Goal: Download file/media

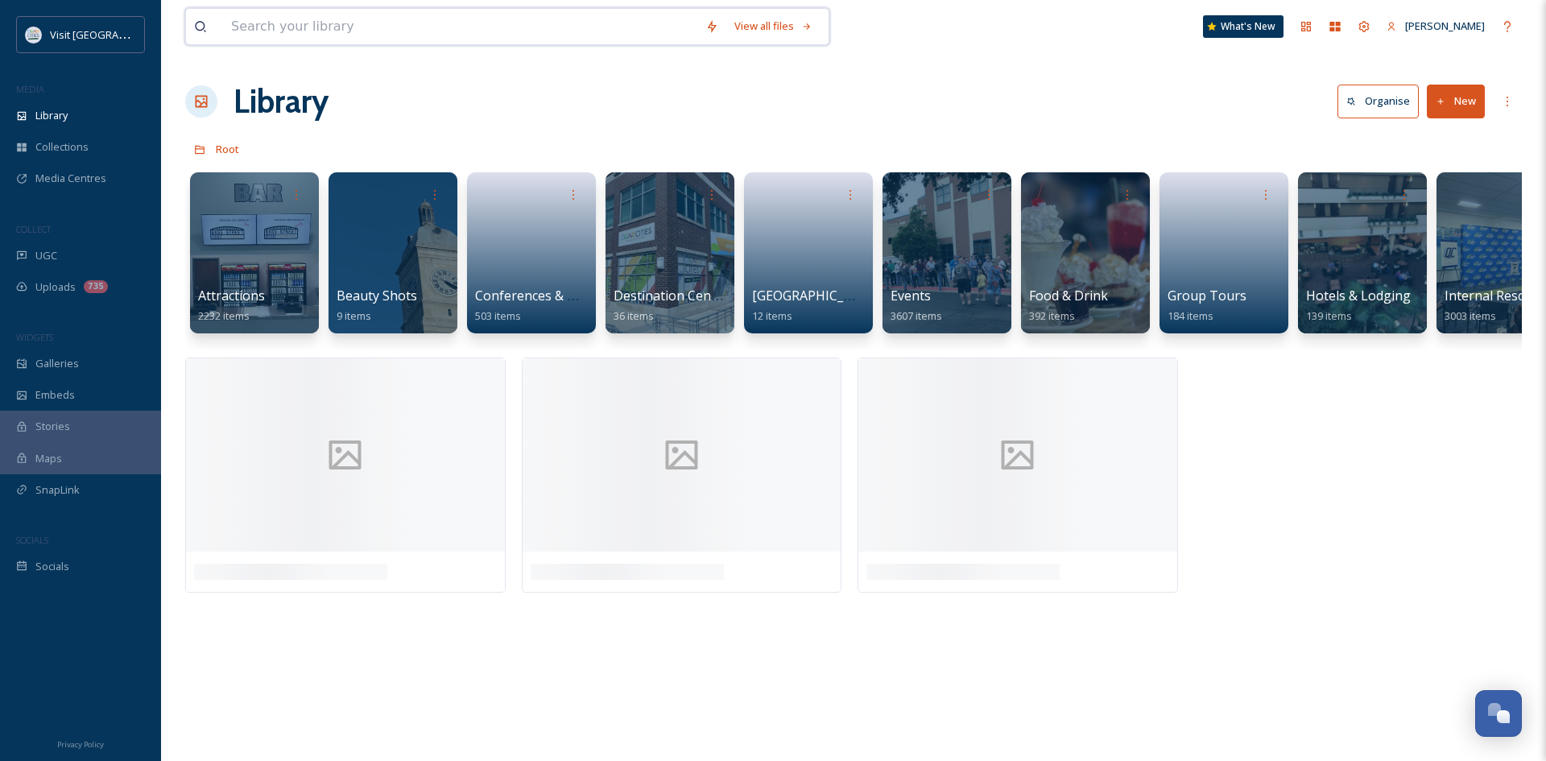
click at [363, 30] on input at bounding box center [460, 26] width 474 height 35
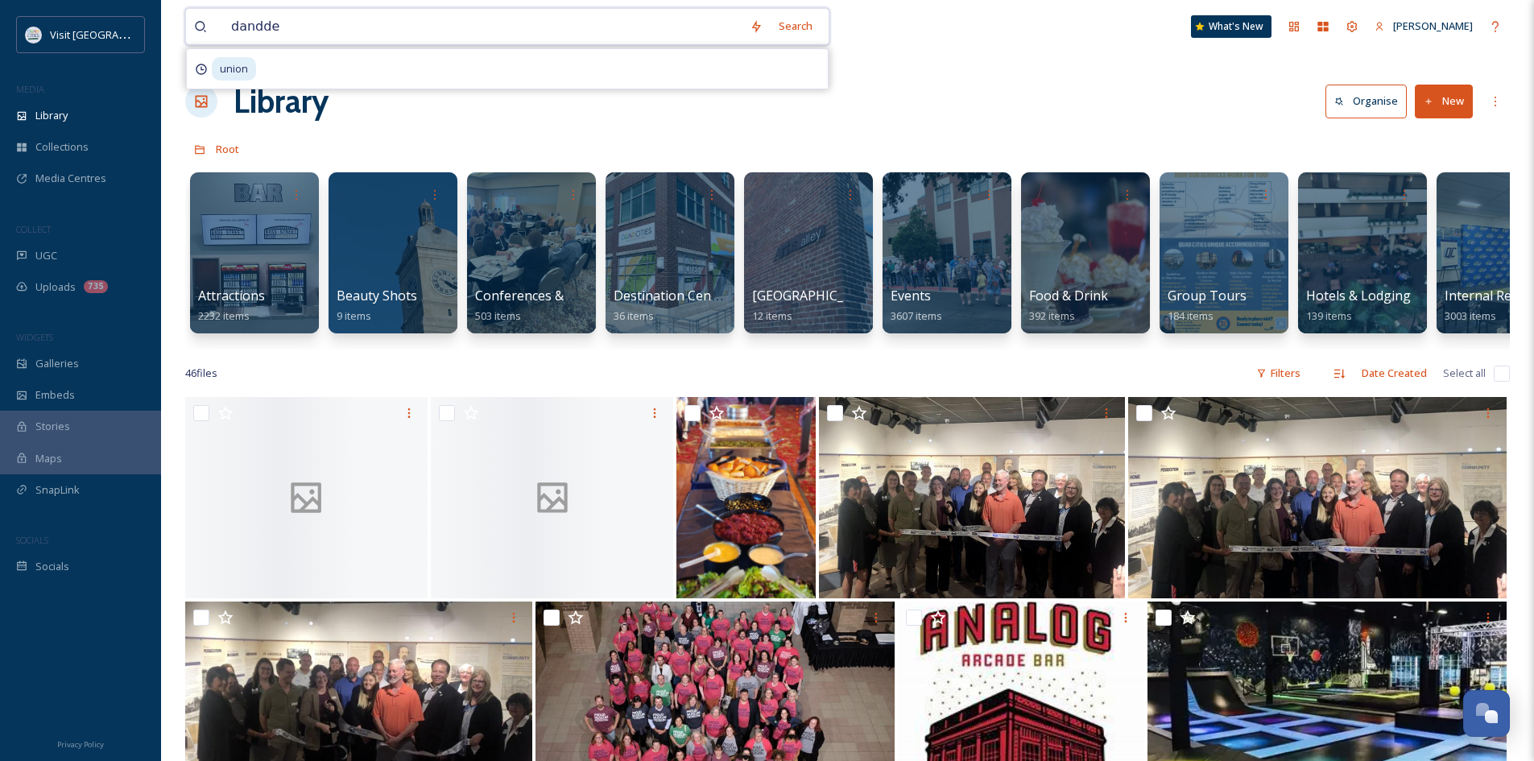
type input "danddee"
click at [302, 35] on input at bounding box center [504, 26] width 438 height 35
type input "d"
type input "flower"
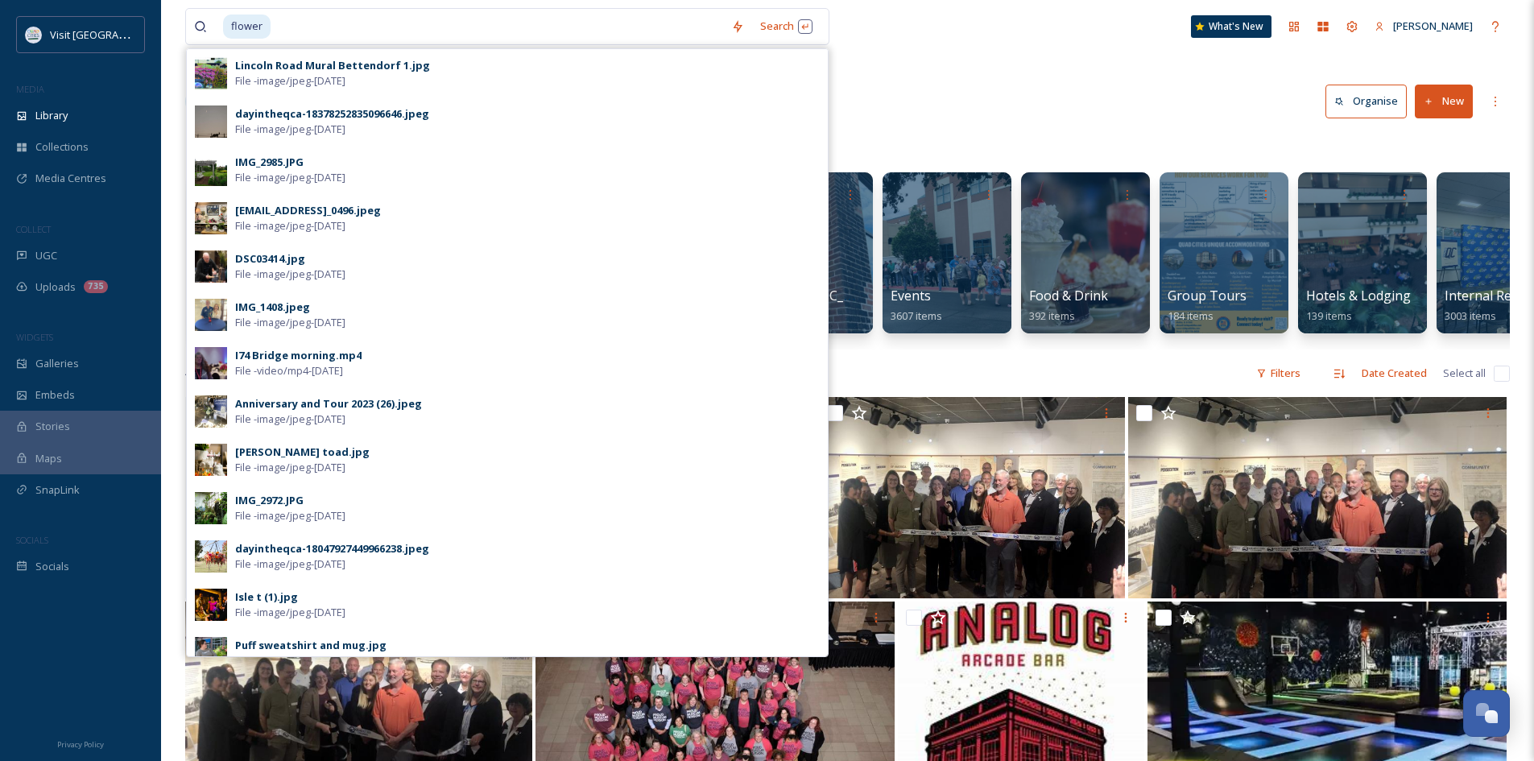
click at [1022, 87] on div "Library Organise New" at bounding box center [847, 101] width 1324 height 48
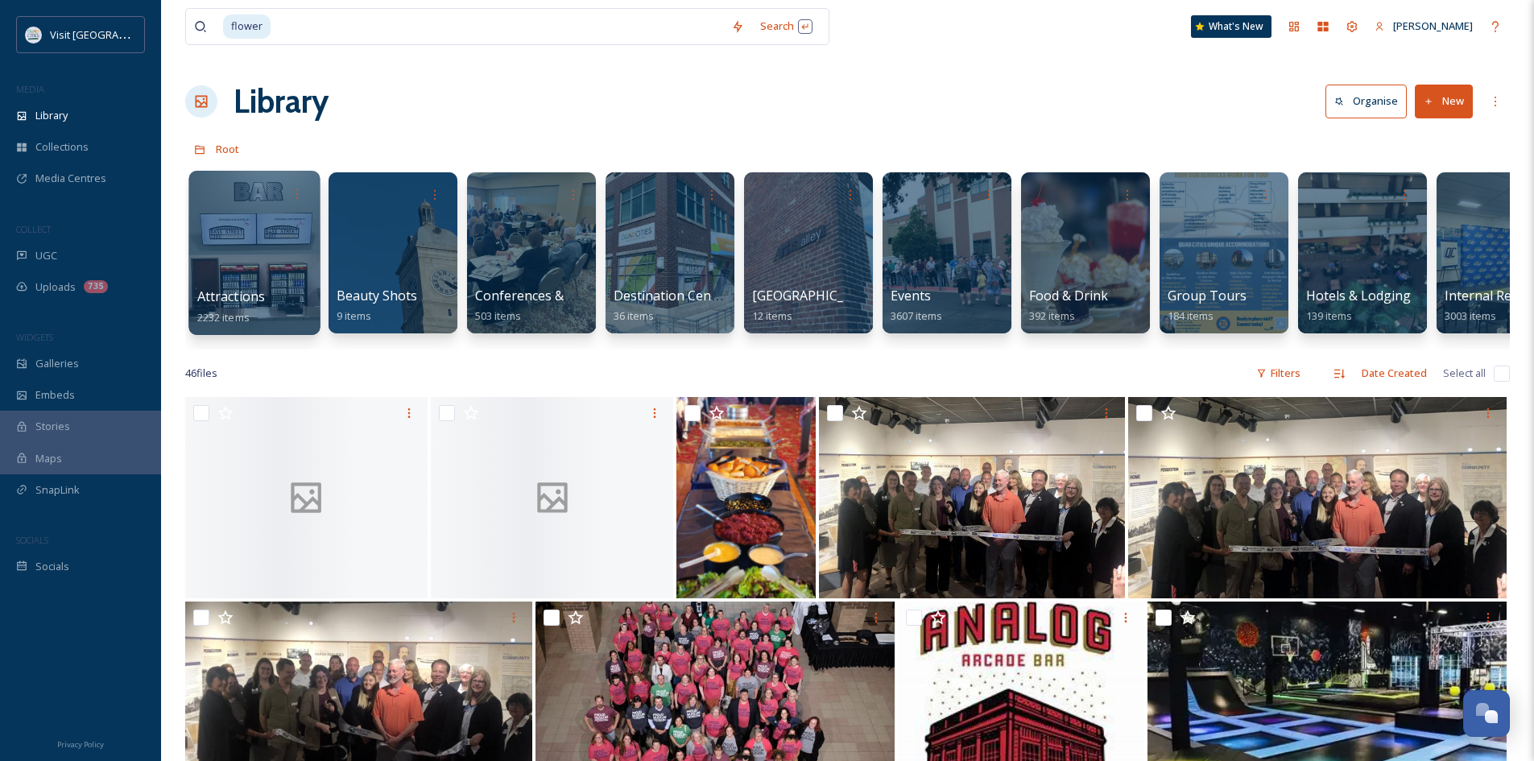
click at [238, 295] on span "Attractions" at bounding box center [231, 296] width 68 height 18
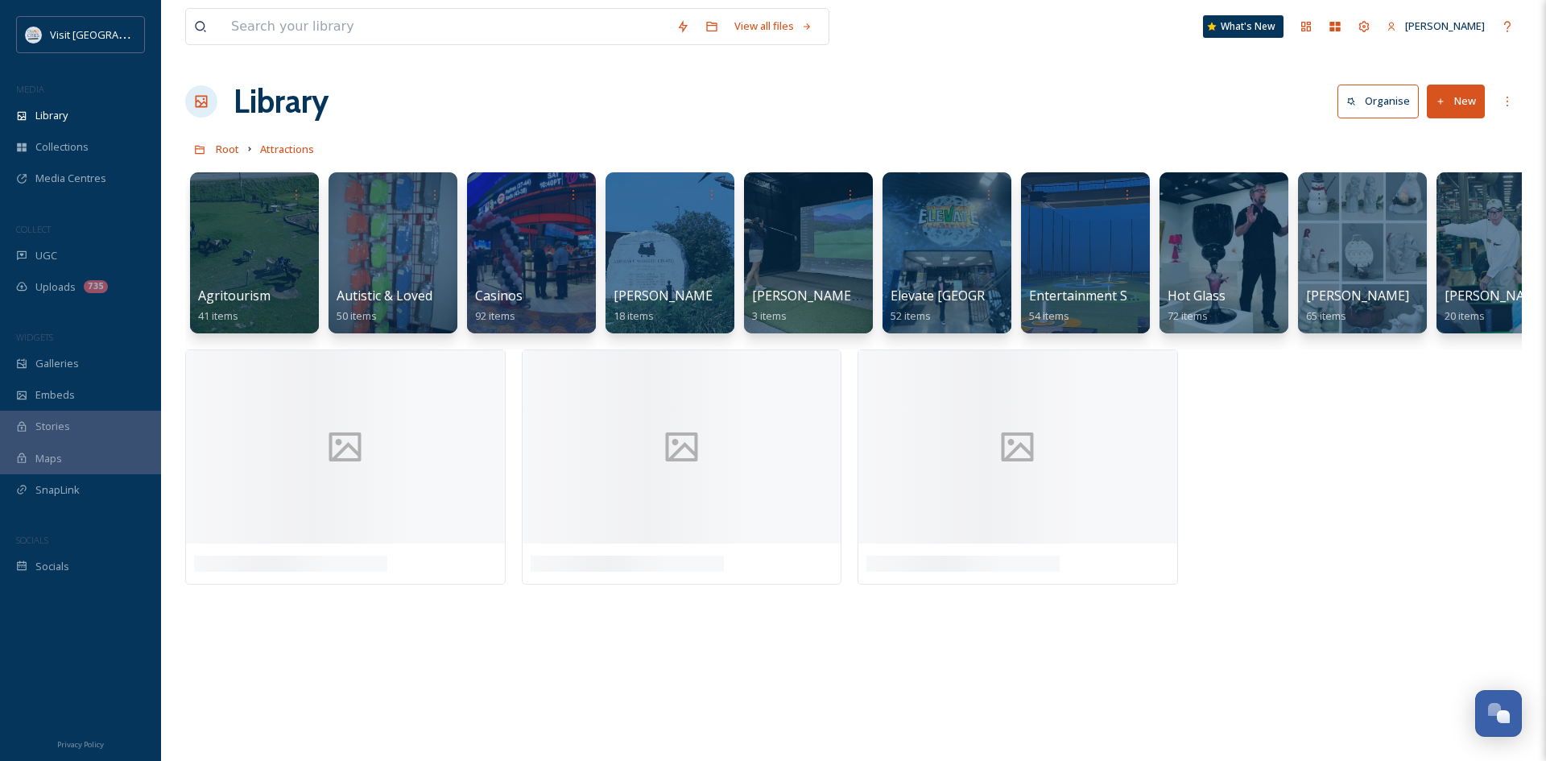
click at [1449, 93] on button "New" at bounding box center [1456, 101] width 58 height 33
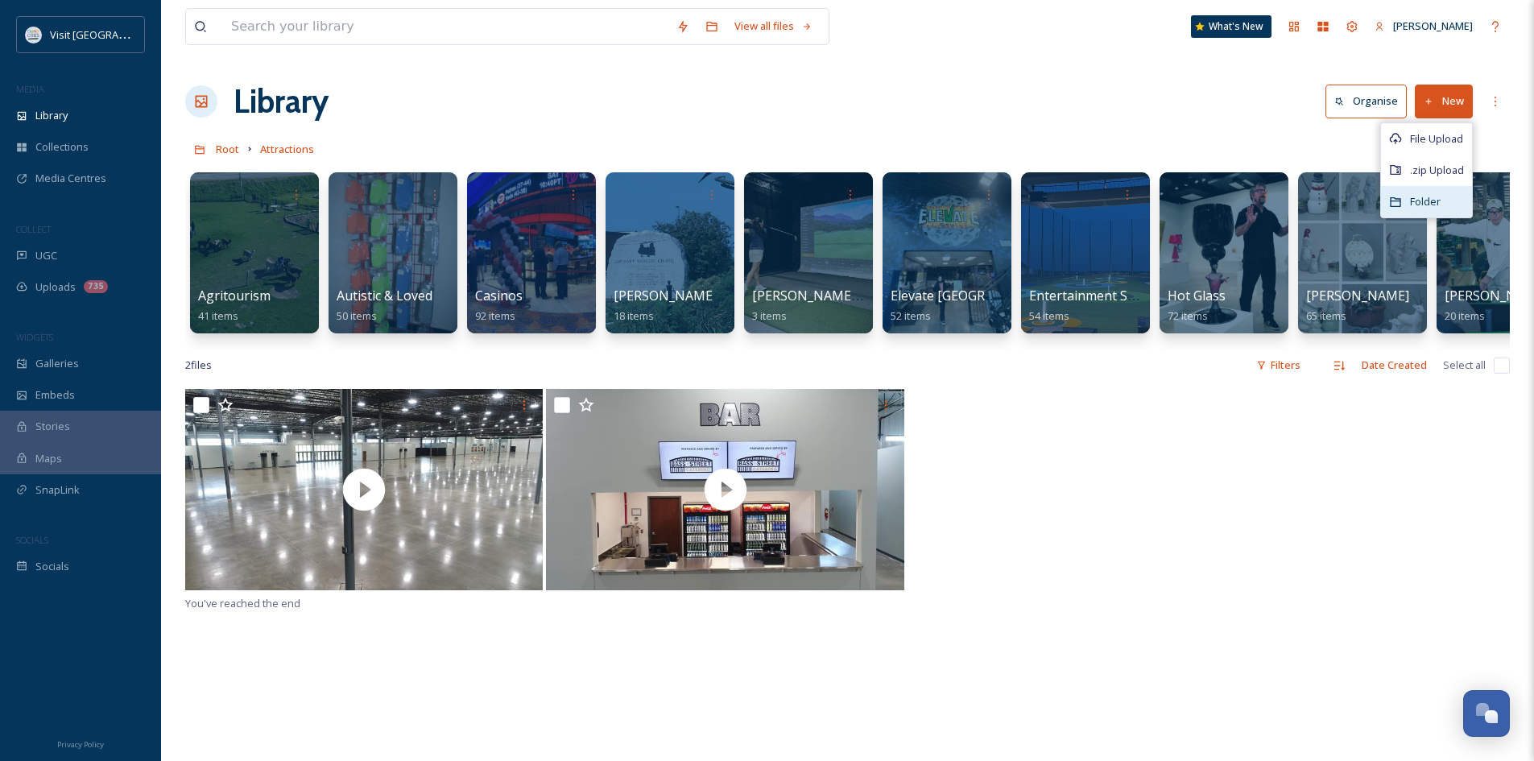
click at [1442, 202] on div "Folder" at bounding box center [1426, 201] width 91 height 31
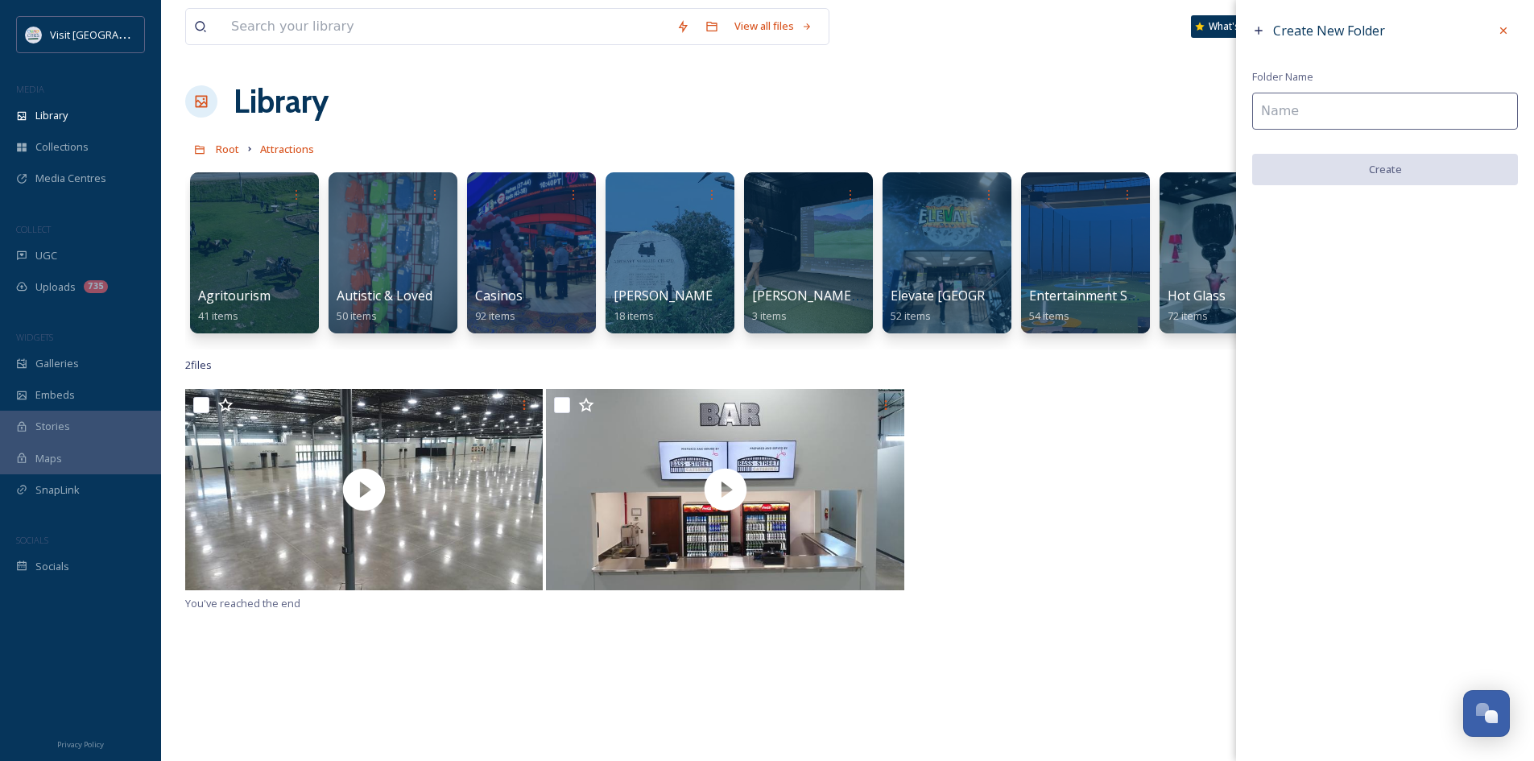
click at [1298, 116] on input at bounding box center [1385, 111] width 266 height 37
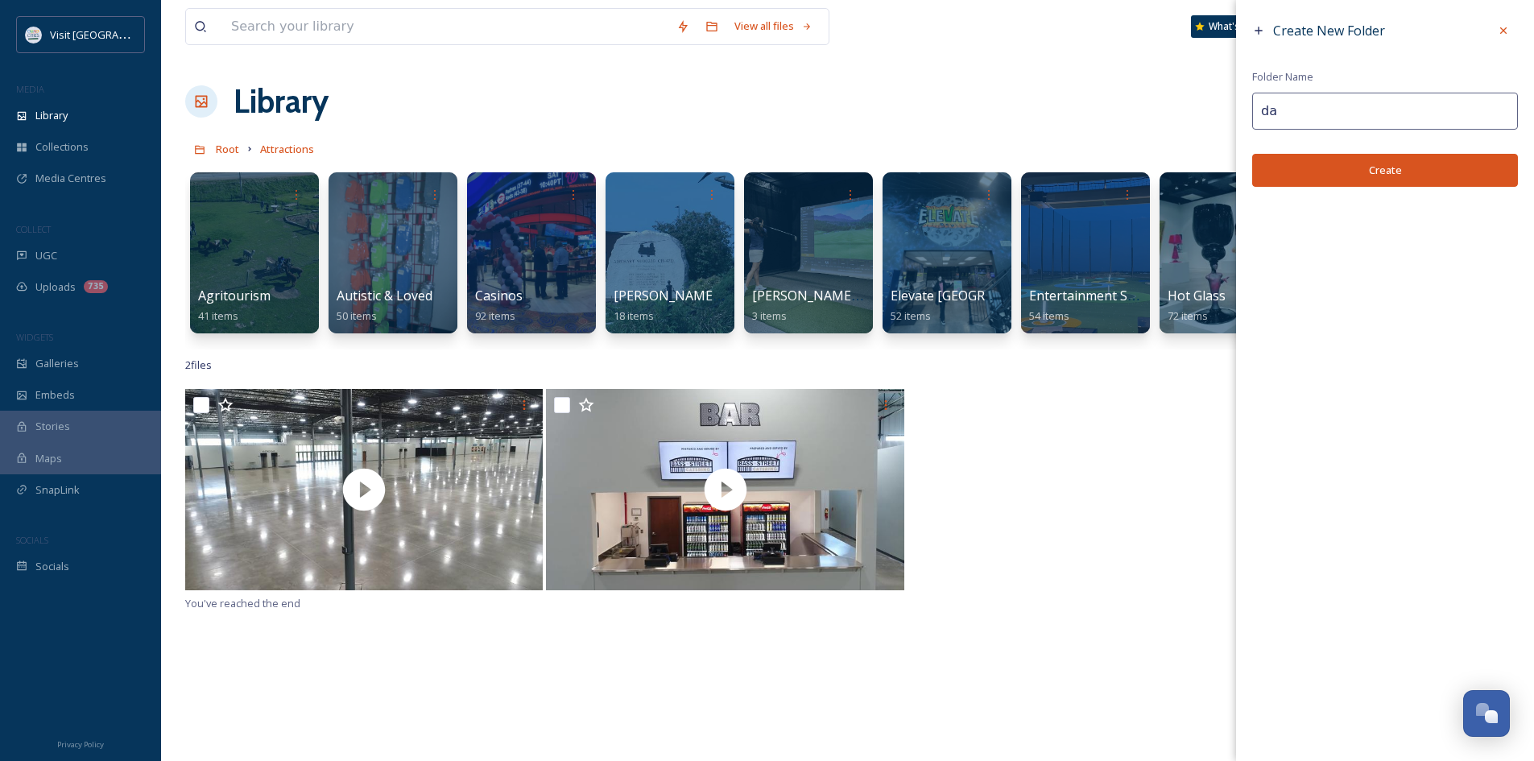
type input "d"
type input "Danndee Flowers"
click at [1340, 155] on button "Create" at bounding box center [1385, 170] width 266 height 33
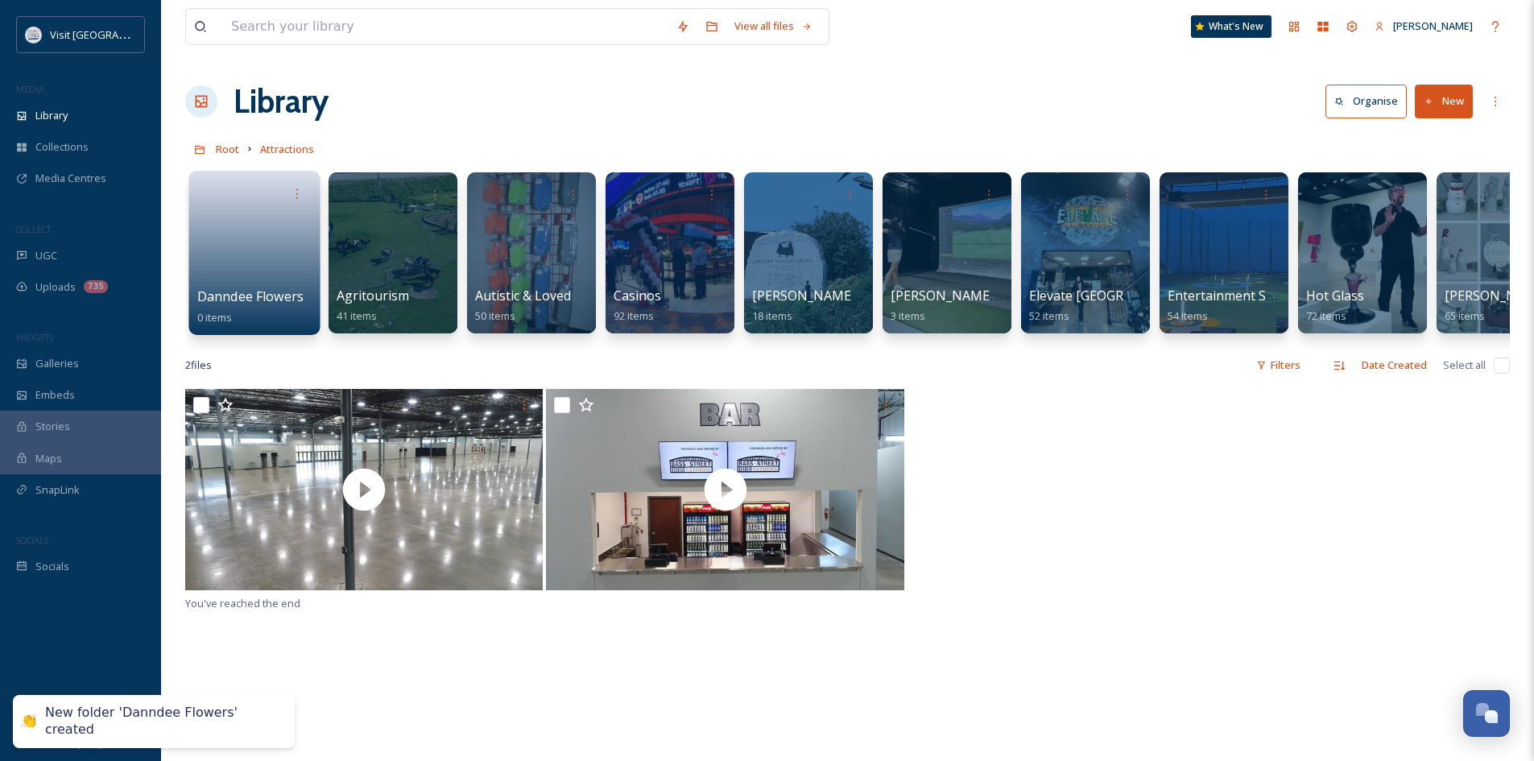
click at [259, 292] on span "Danndee Flowers" at bounding box center [250, 296] width 107 height 18
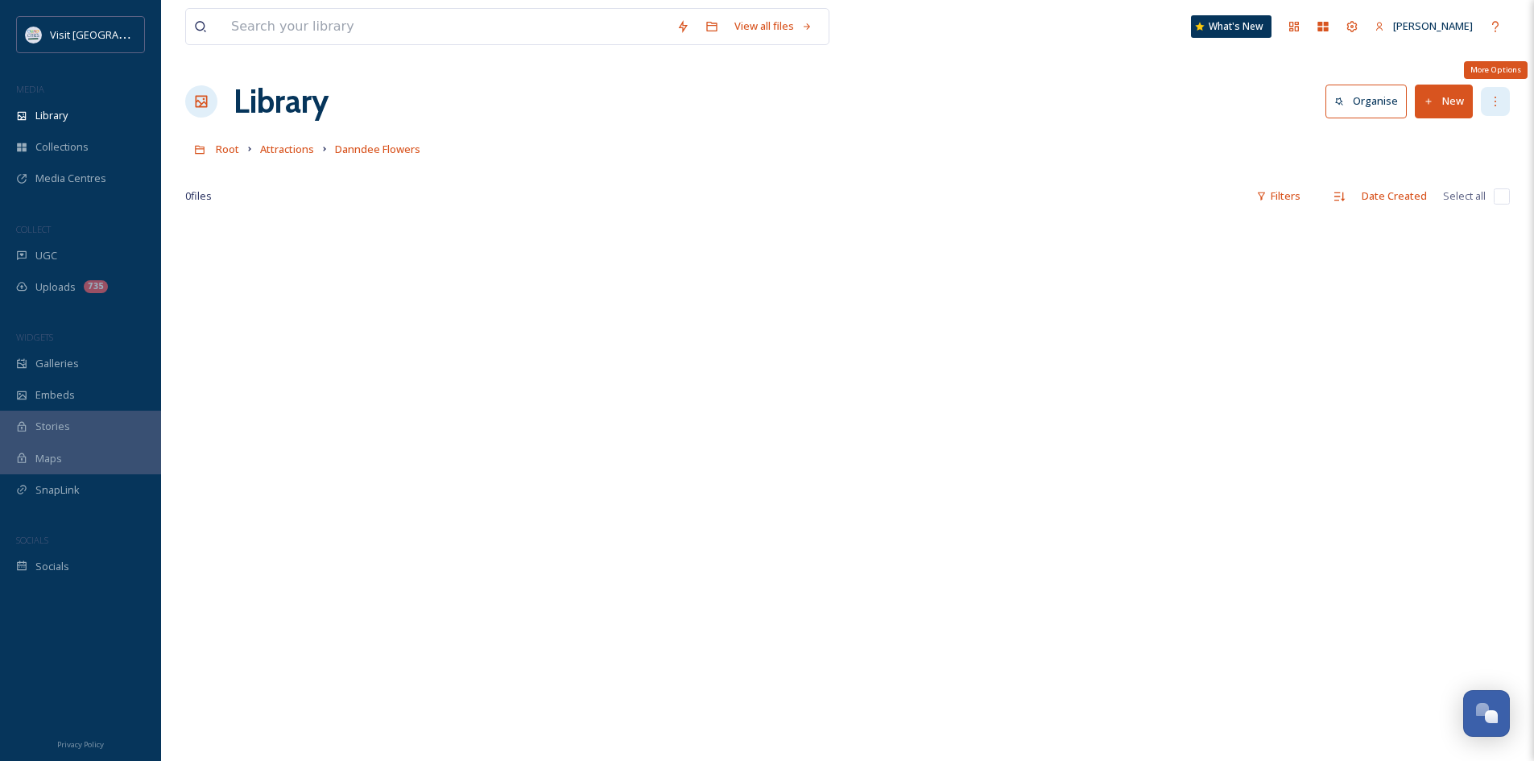
click at [1490, 99] on icon at bounding box center [1494, 101] width 13 height 13
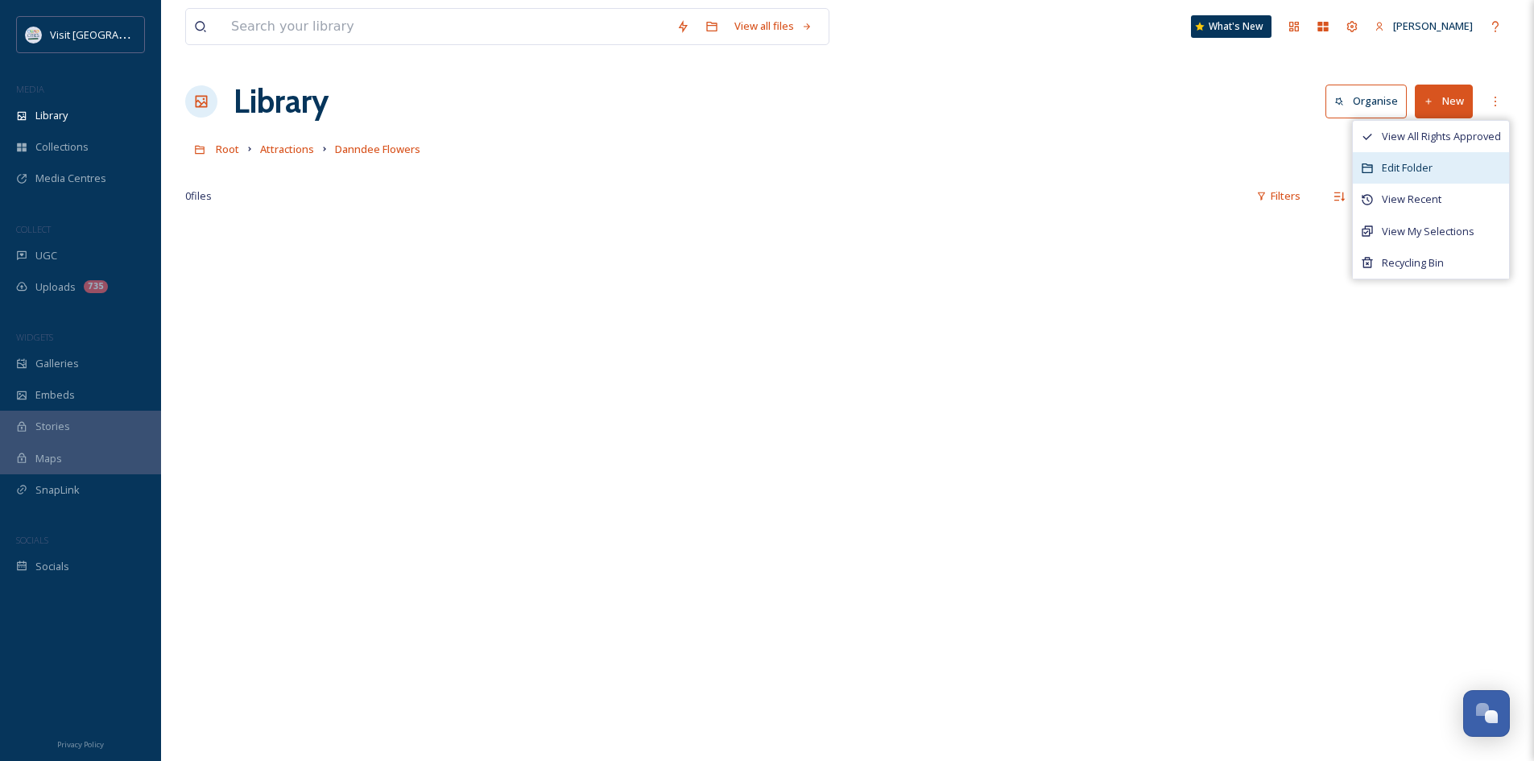
click at [1392, 159] on div "Edit Folder" at bounding box center [1430, 167] width 156 height 31
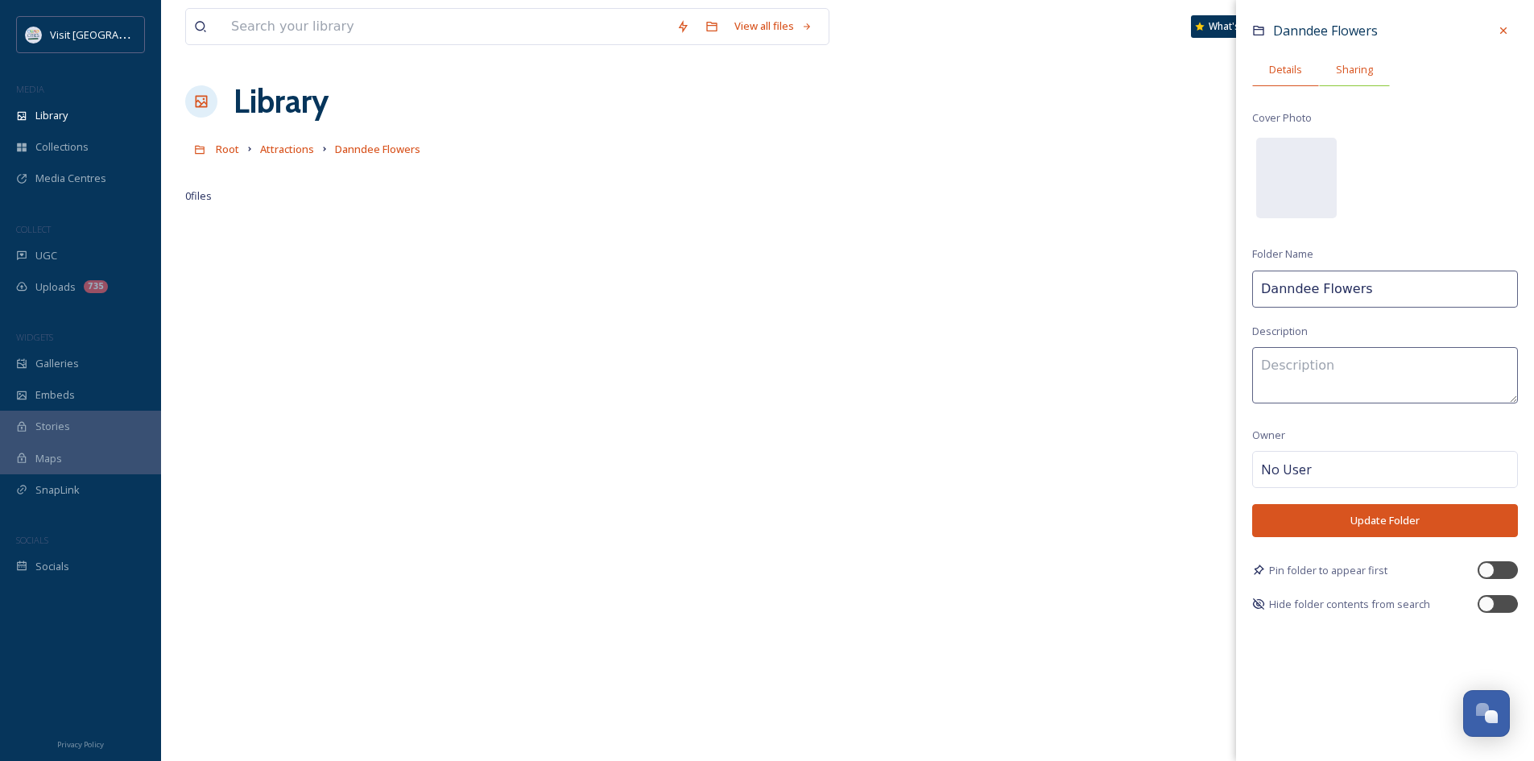
click at [1347, 72] on span "Sharing" at bounding box center [1354, 69] width 37 height 15
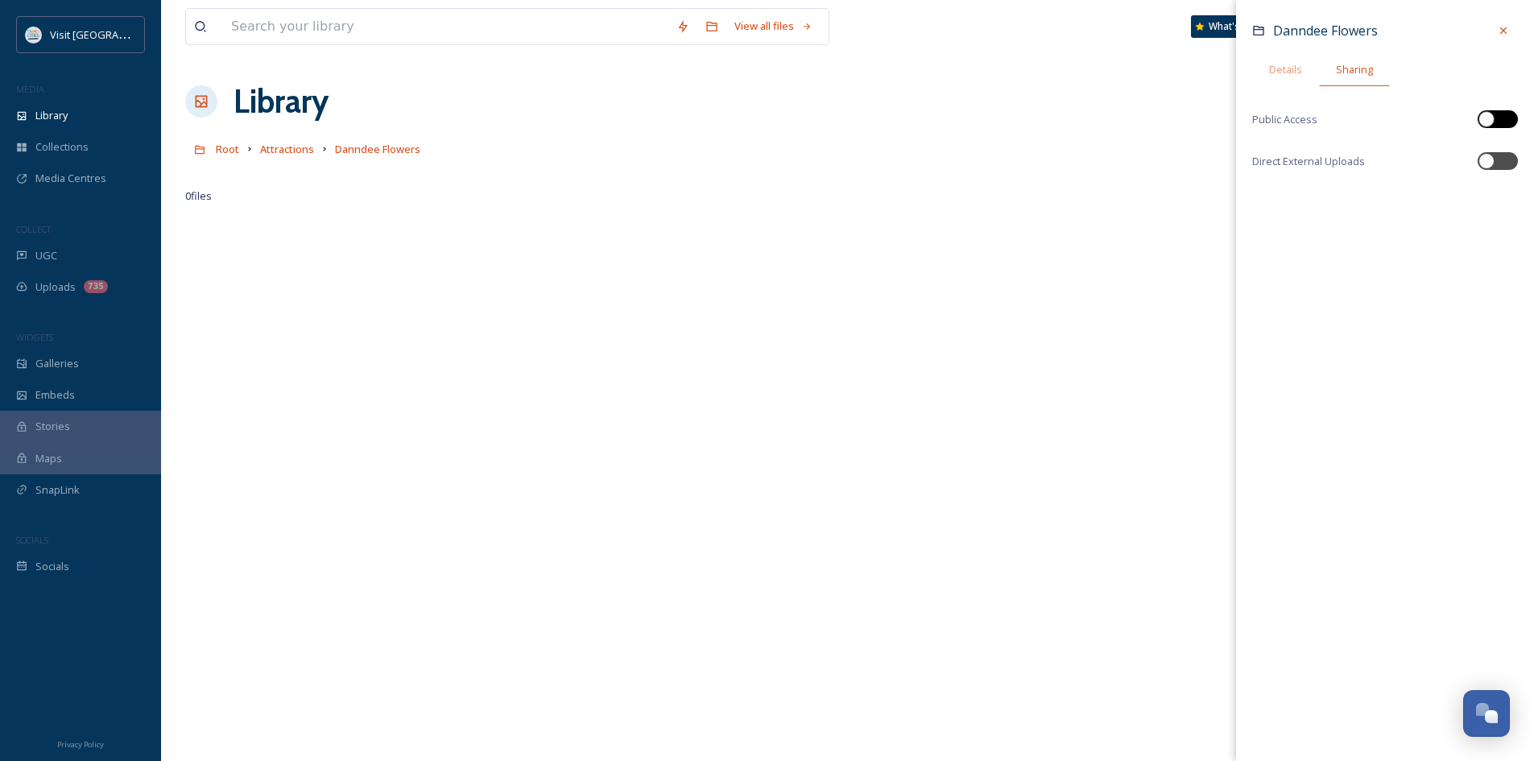
click at [1505, 117] on div at bounding box center [1505, 119] width 8 height 8
checkbox input "true"
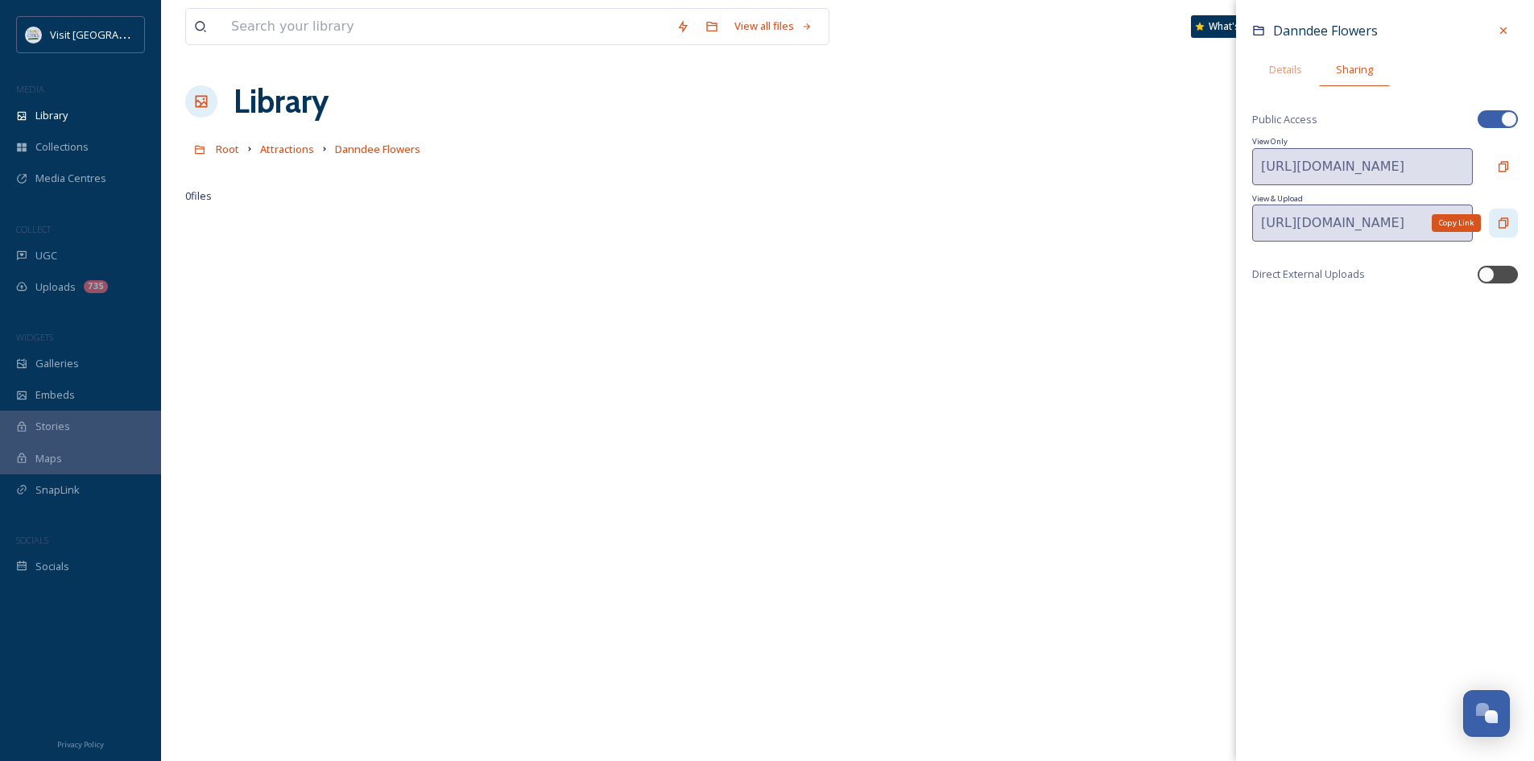
click at [1503, 221] on icon at bounding box center [1503, 223] width 13 height 13
click at [1499, 279] on div at bounding box center [1497, 275] width 40 height 18
checkbox input "true"
click at [1500, 308] on icon at bounding box center [1503, 309] width 13 height 13
click at [1495, 35] on div at bounding box center [1502, 30] width 29 height 29
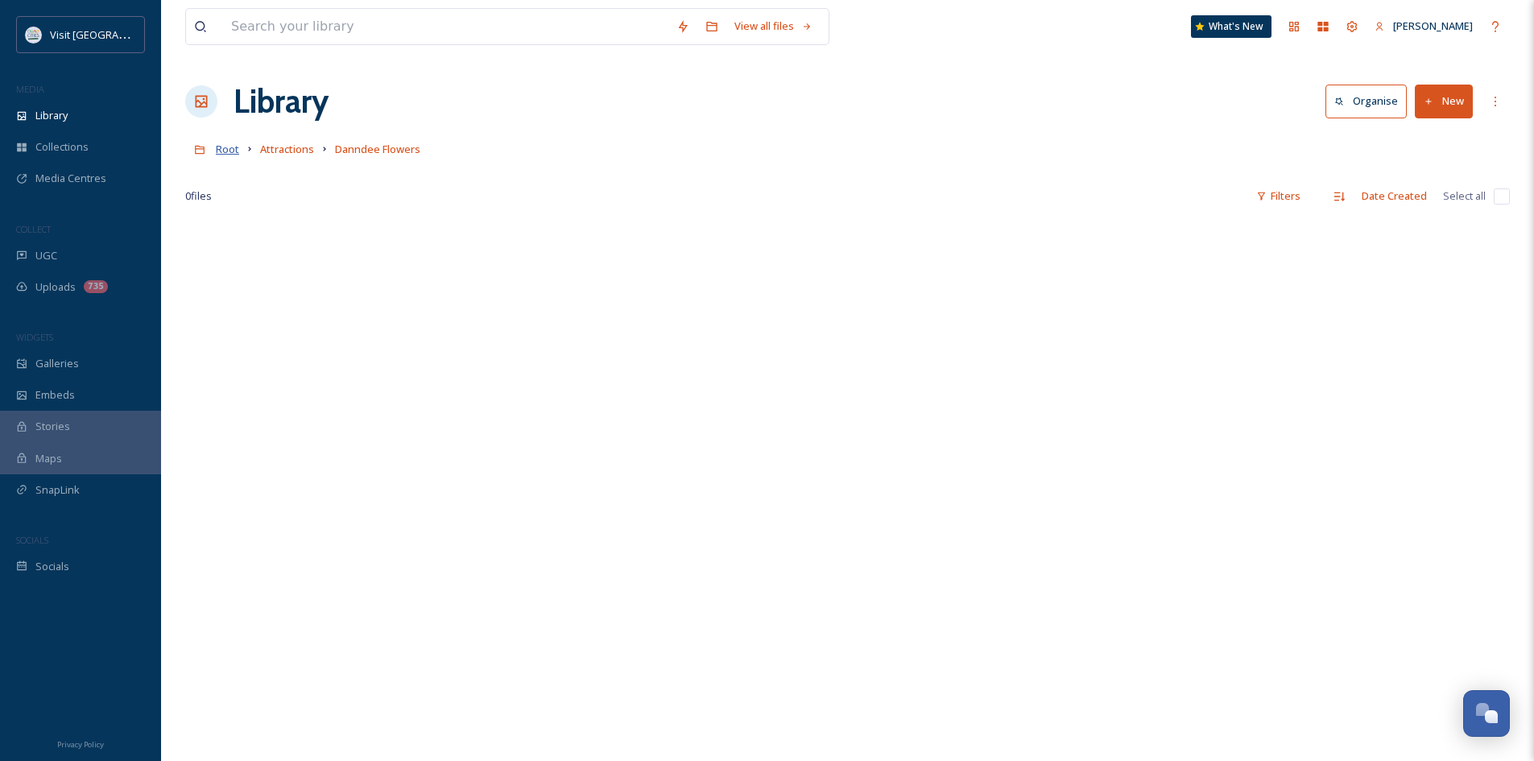
click at [221, 147] on span "Root" at bounding box center [227, 149] width 23 height 14
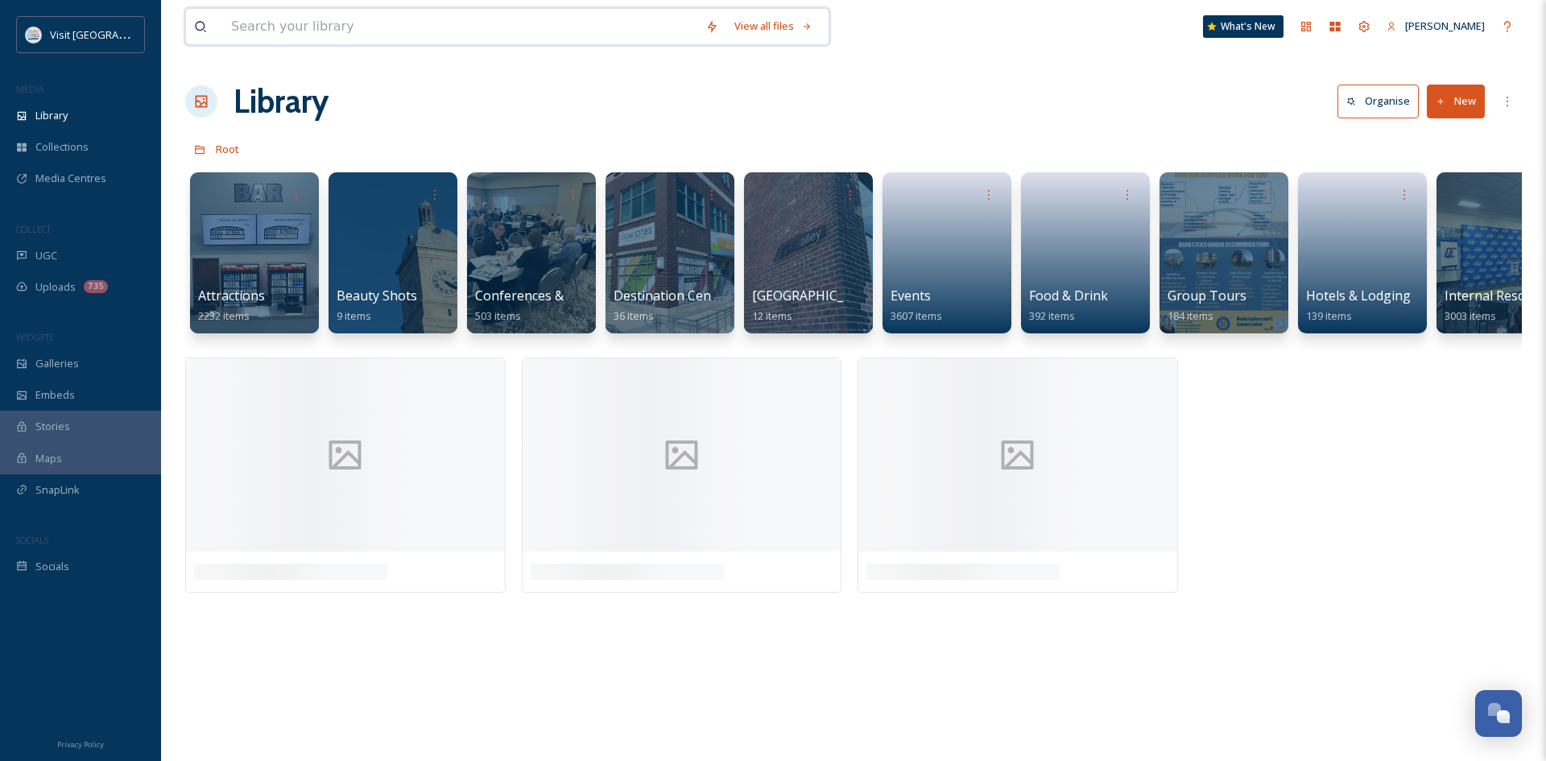
click at [324, 32] on input at bounding box center [460, 26] width 474 height 35
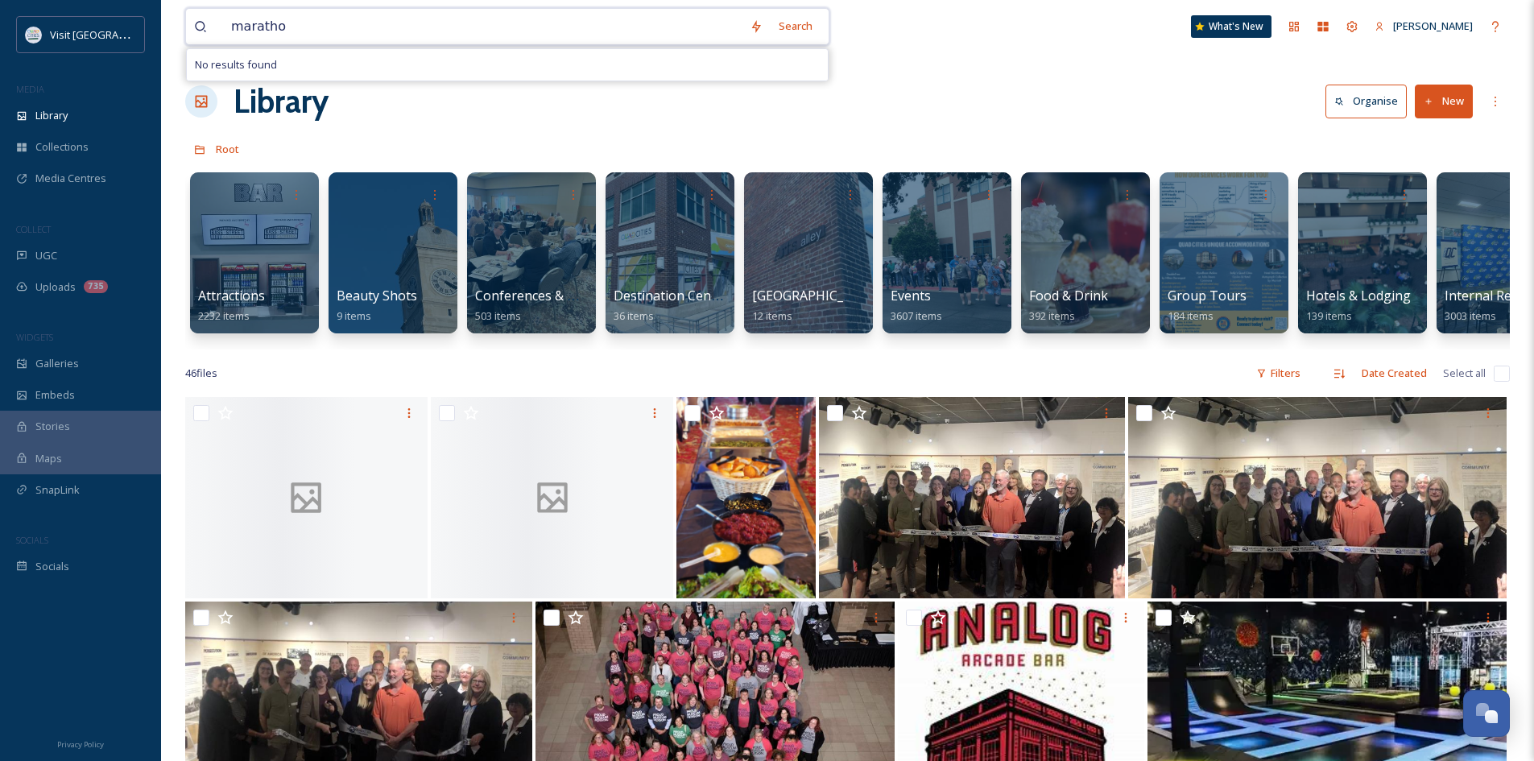
type input "marathon"
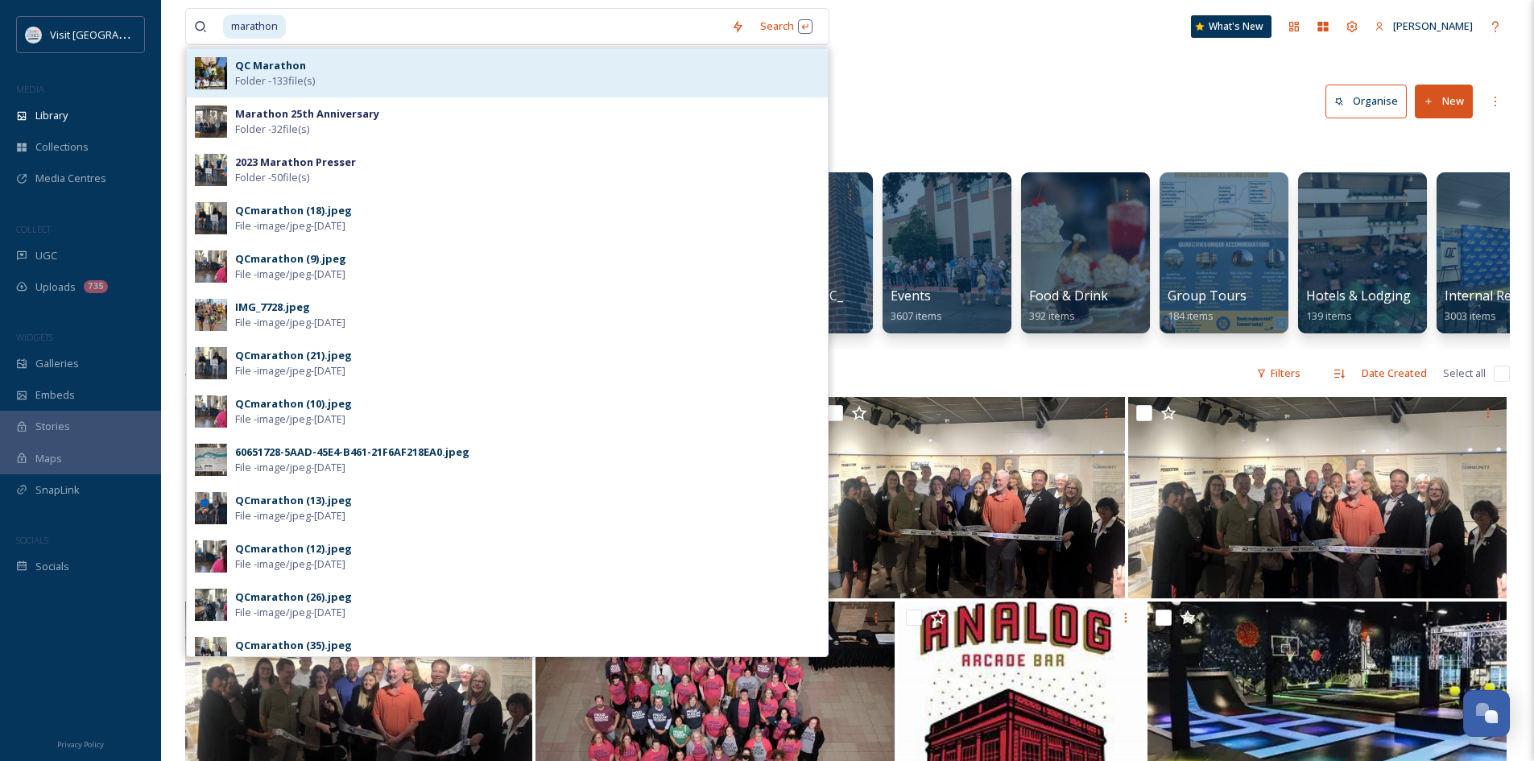
click at [262, 64] on strong "QC Marathon" at bounding box center [270, 65] width 71 height 14
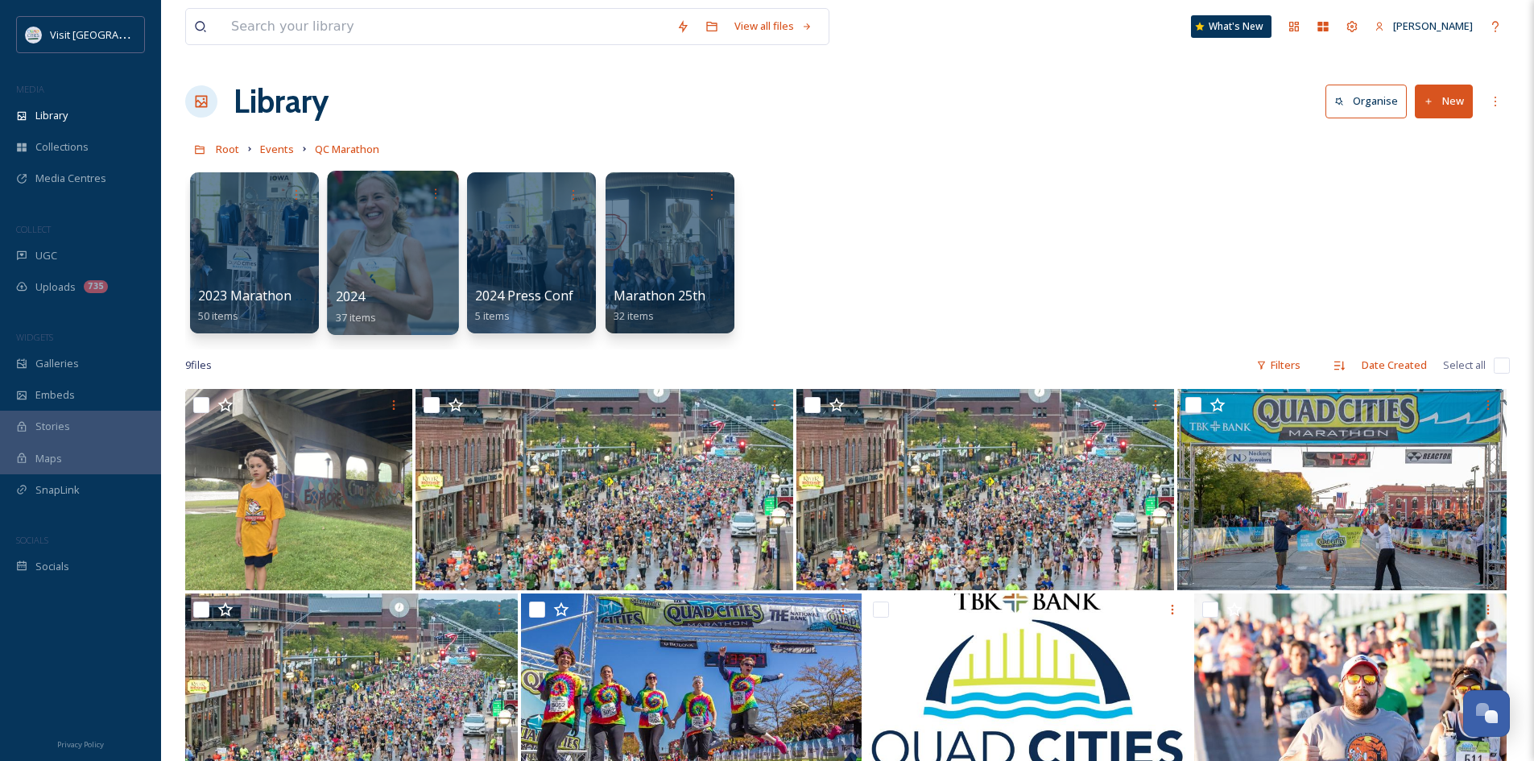
click at [356, 298] on span "2024" at bounding box center [351, 296] width 30 height 18
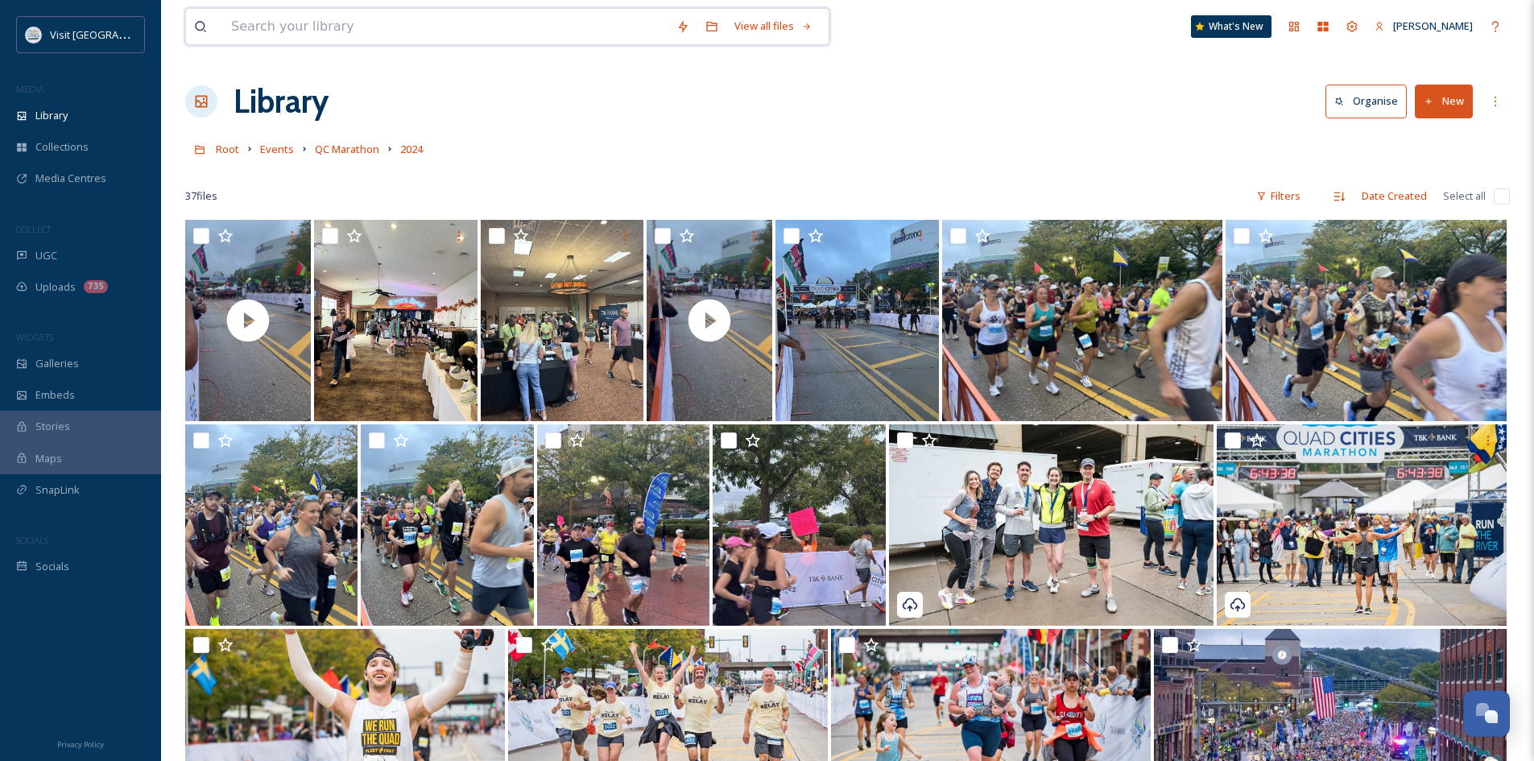
click at [349, 32] on input at bounding box center [445, 26] width 445 height 35
type input "marathon"
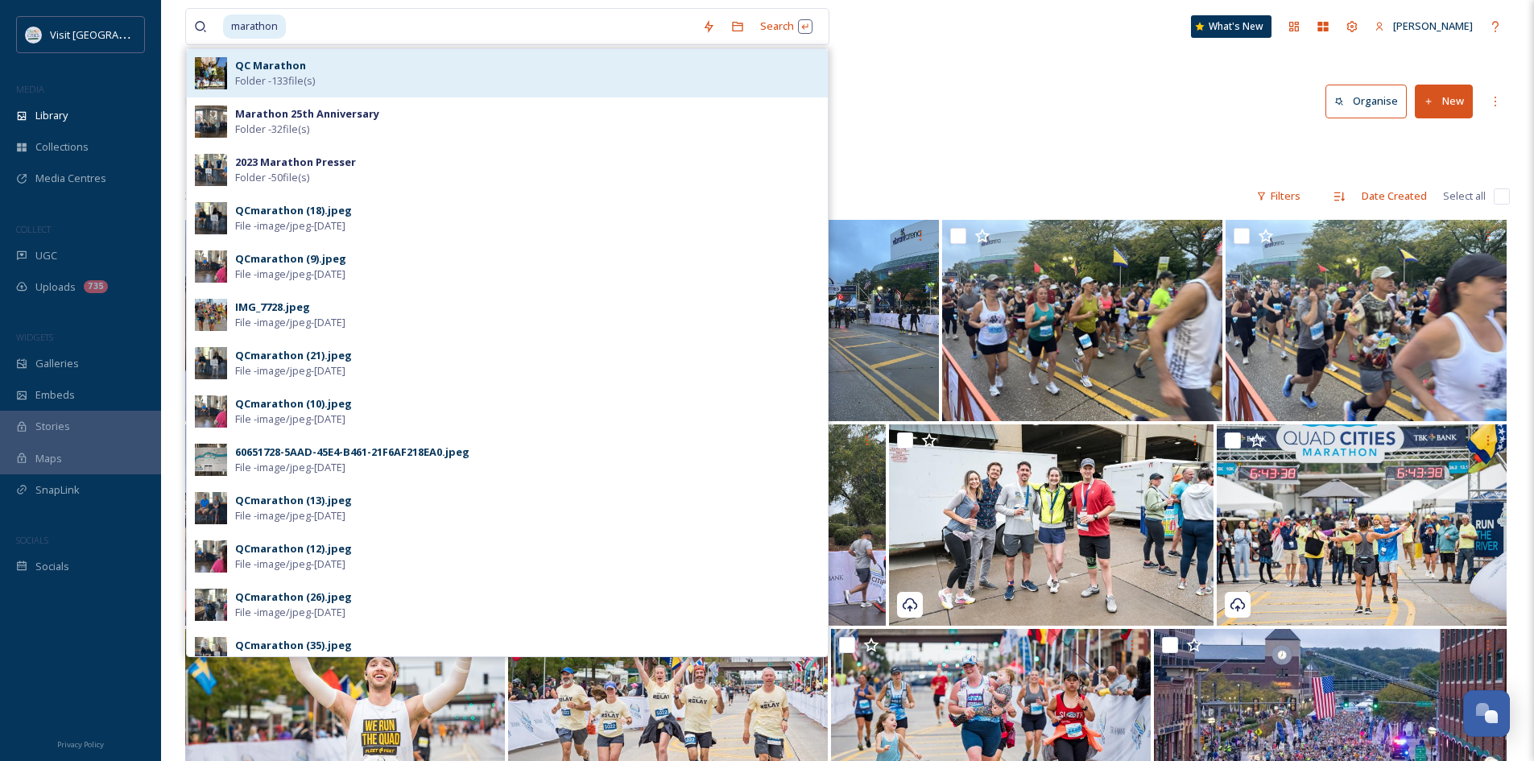
click at [310, 65] on div "QC Marathon Folder - 133 file(s)" at bounding box center [527, 73] width 584 height 31
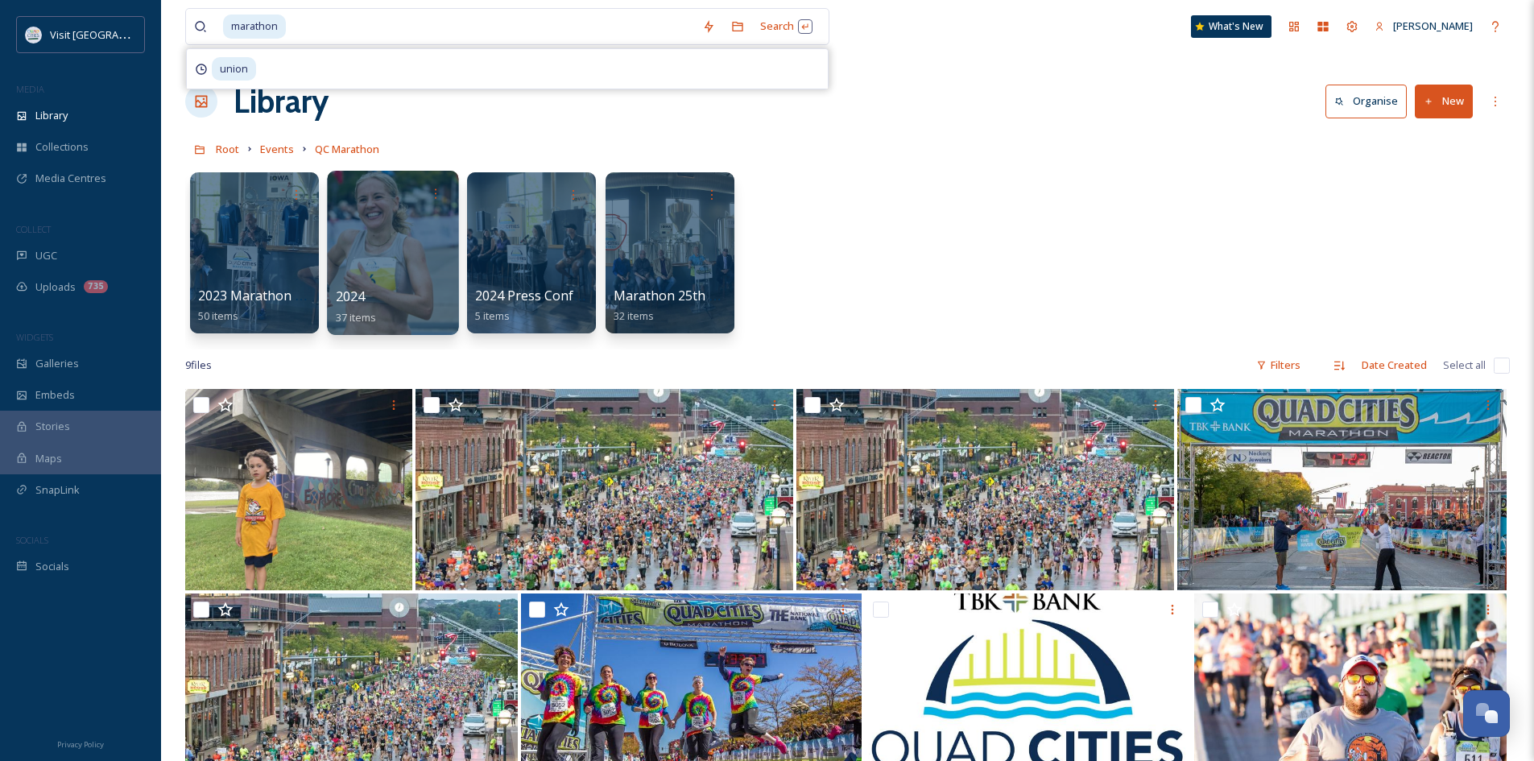
click at [360, 292] on span "2024" at bounding box center [351, 296] width 30 height 18
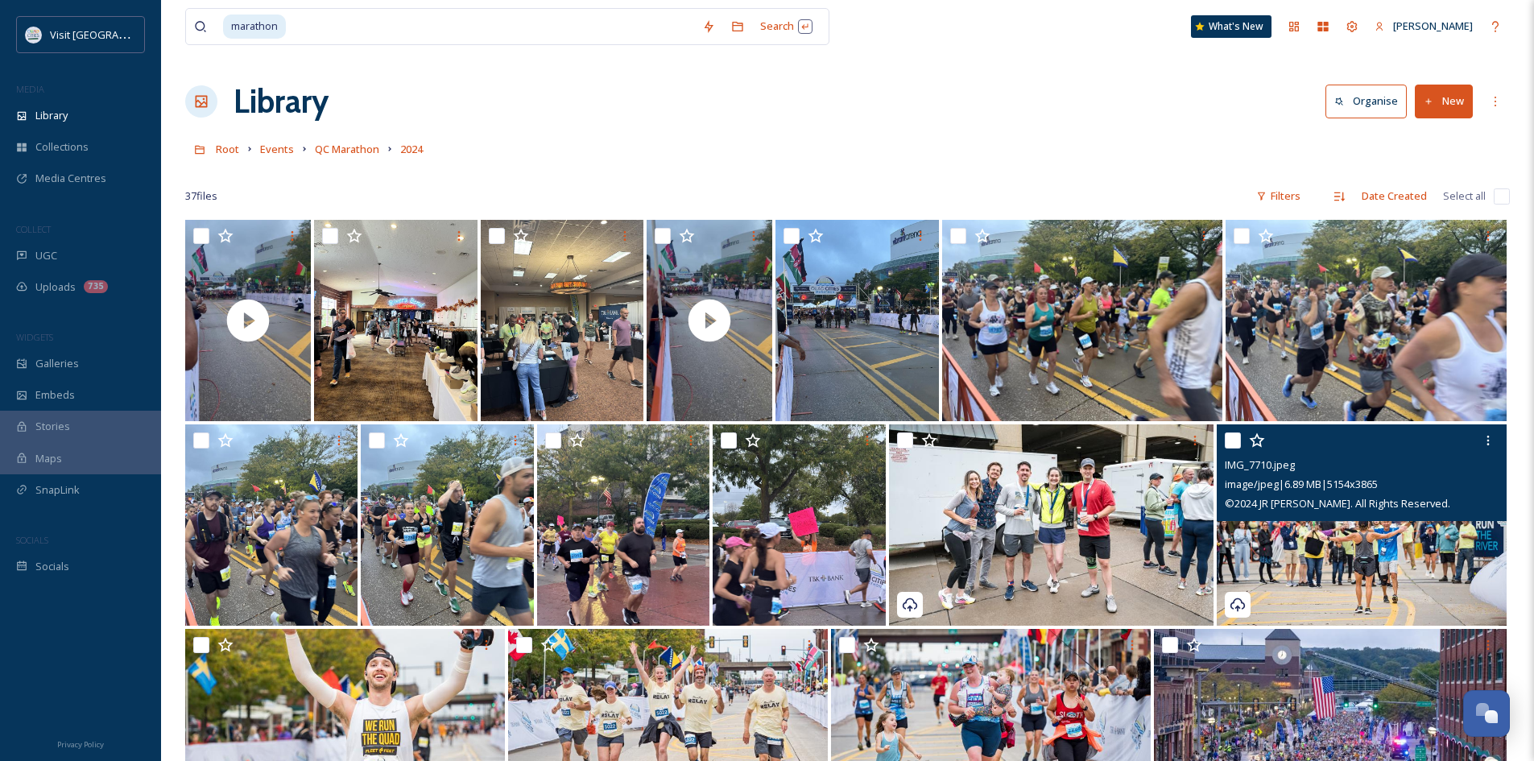
click at [1327, 550] on img at bounding box center [1361, 524] width 290 height 201
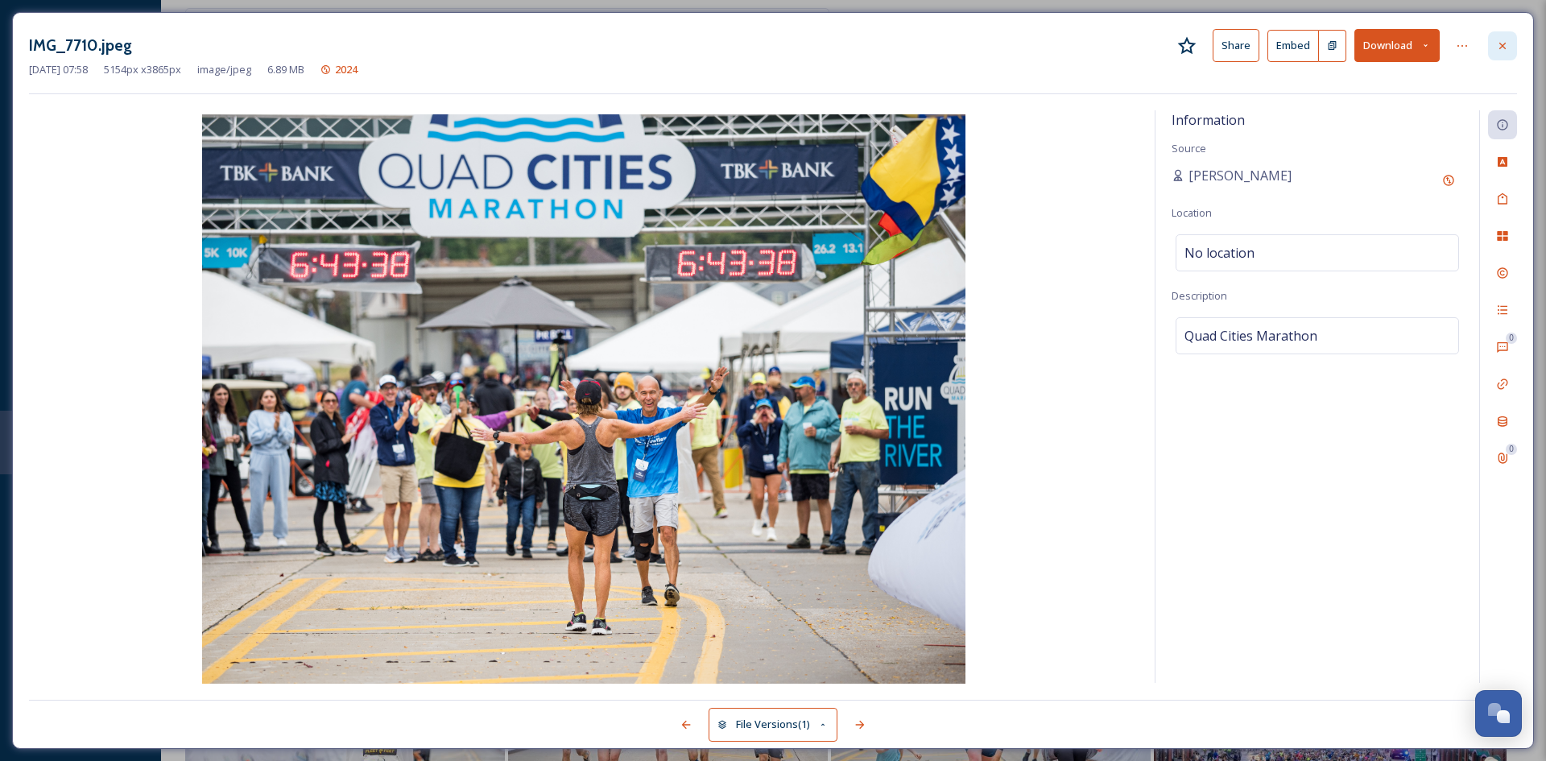
click at [1506, 47] on icon at bounding box center [1502, 45] width 13 height 13
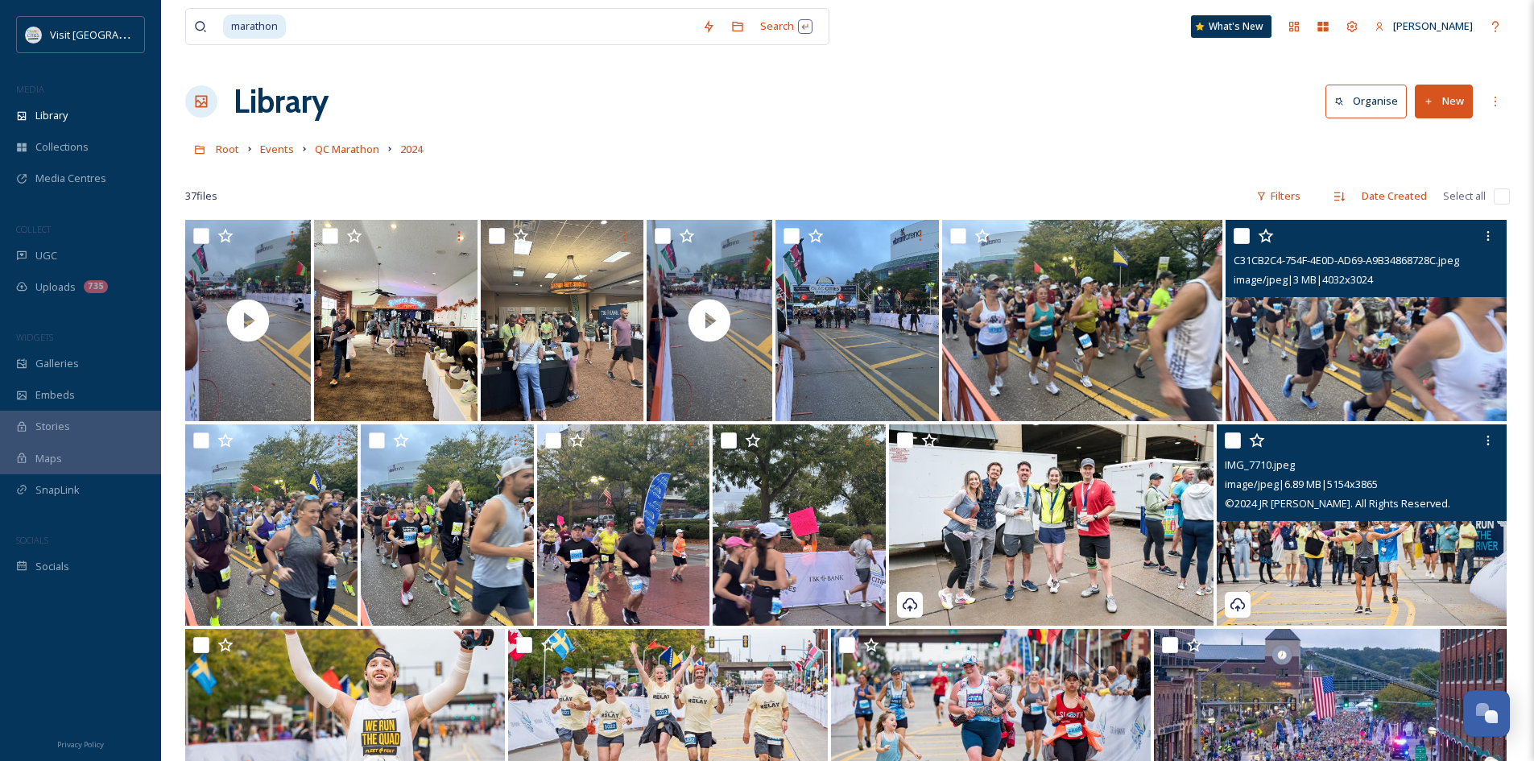
click at [1270, 338] on img at bounding box center [1365, 320] width 281 height 201
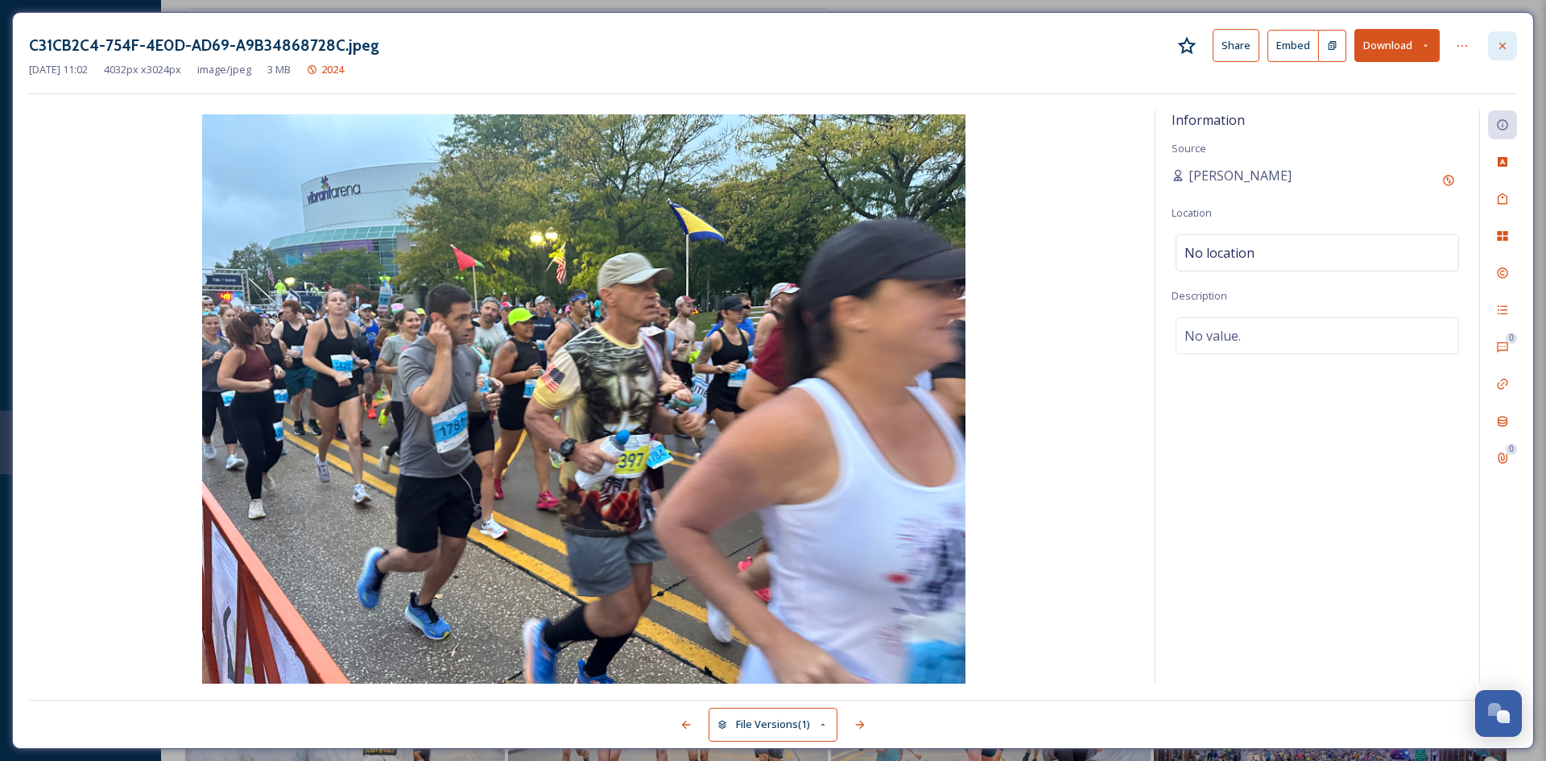
click at [1495, 51] on div at bounding box center [1502, 45] width 29 height 29
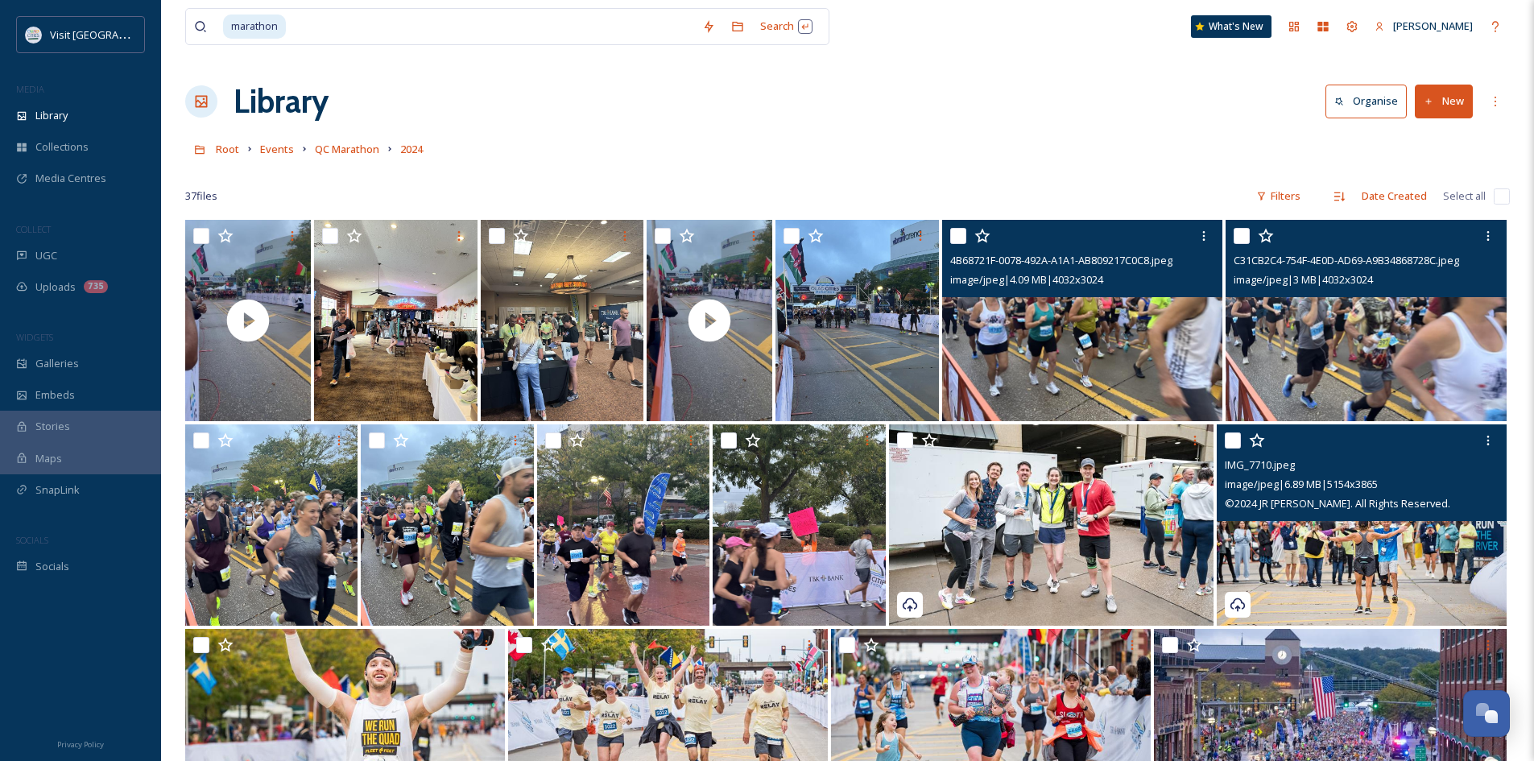
click at [999, 302] on img at bounding box center [1082, 320] width 281 height 201
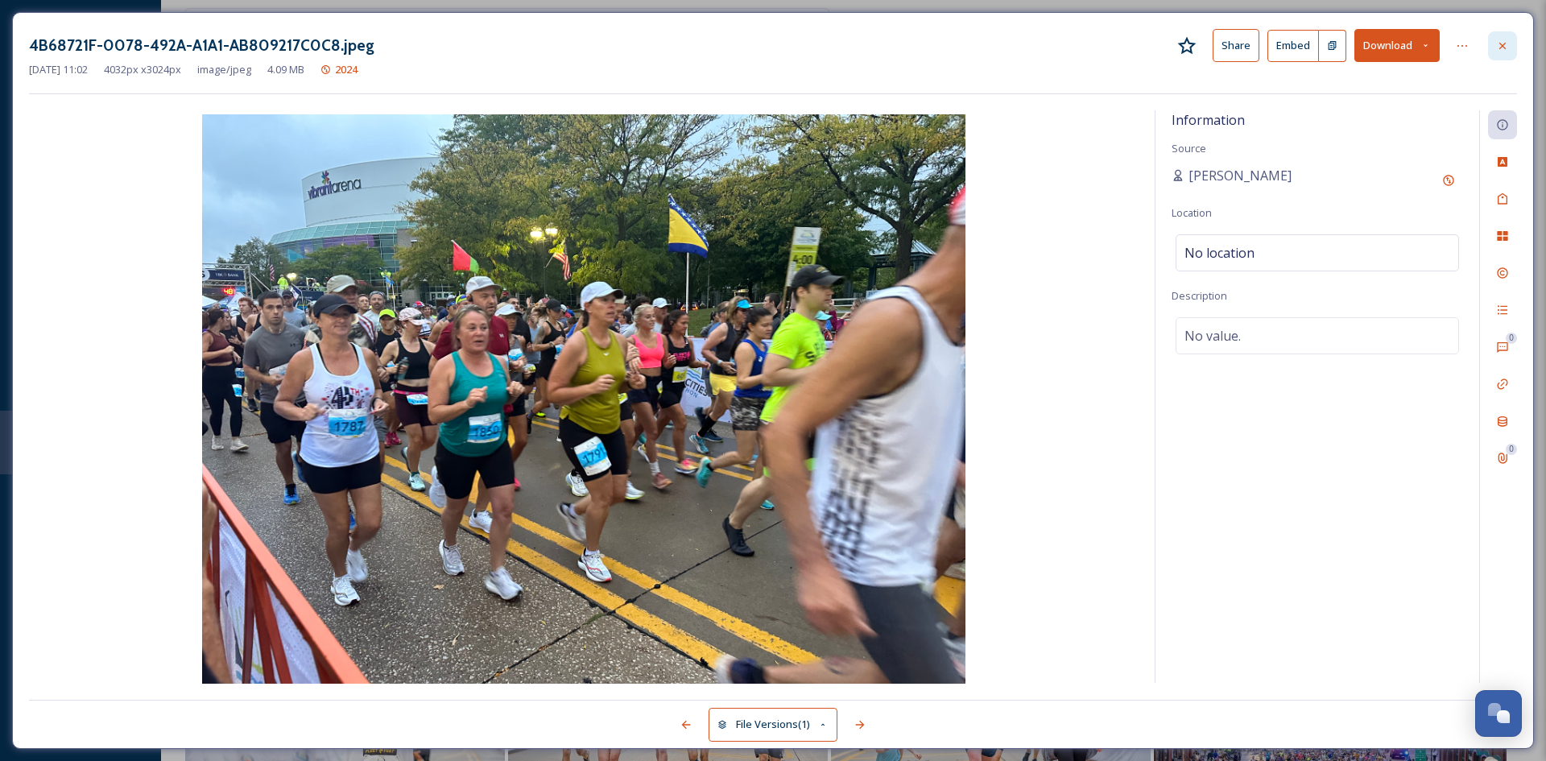
click at [1509, 46] on div at bounding box center [1502, 45] width 29 height 29
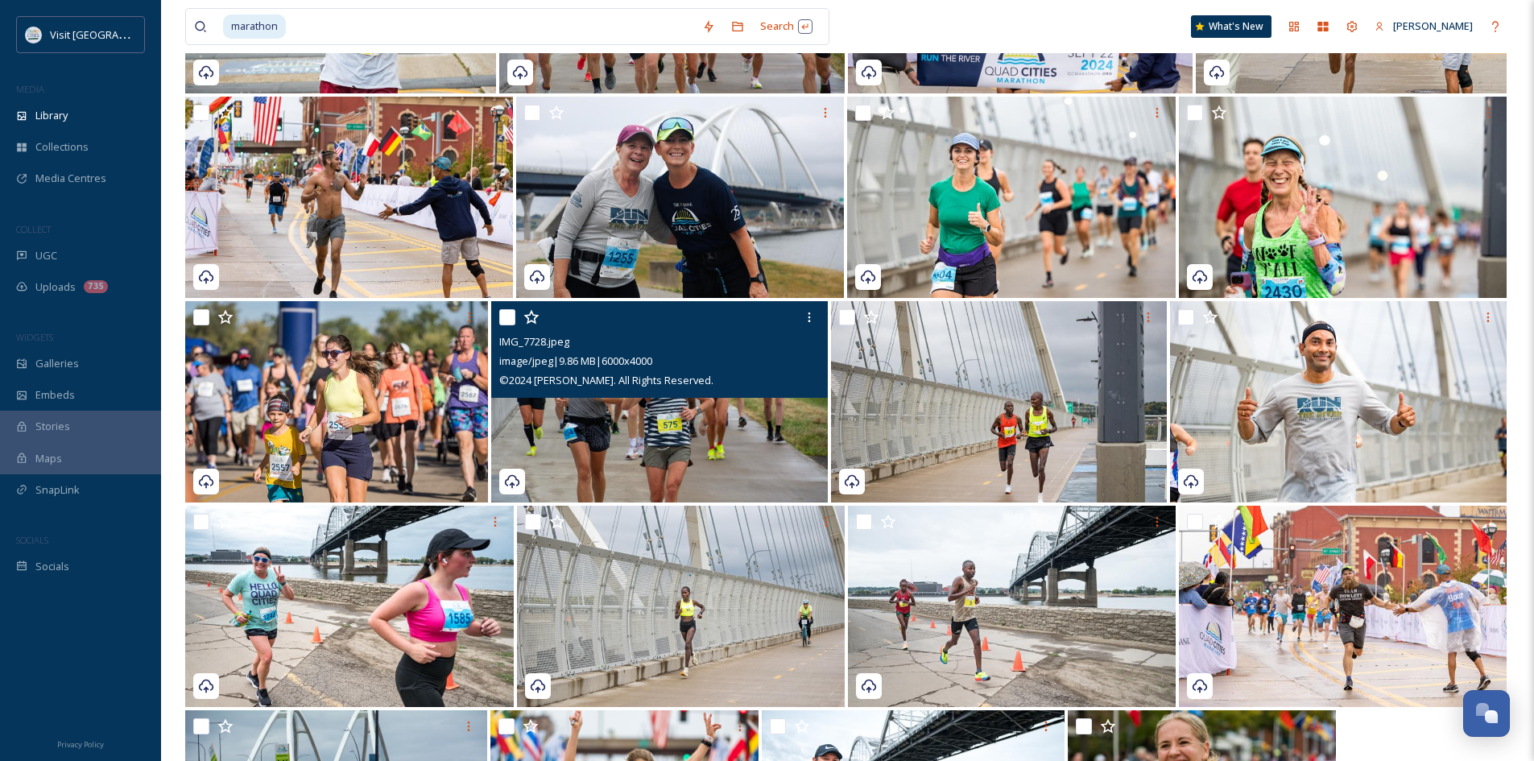
scroll to position [1047, 0]
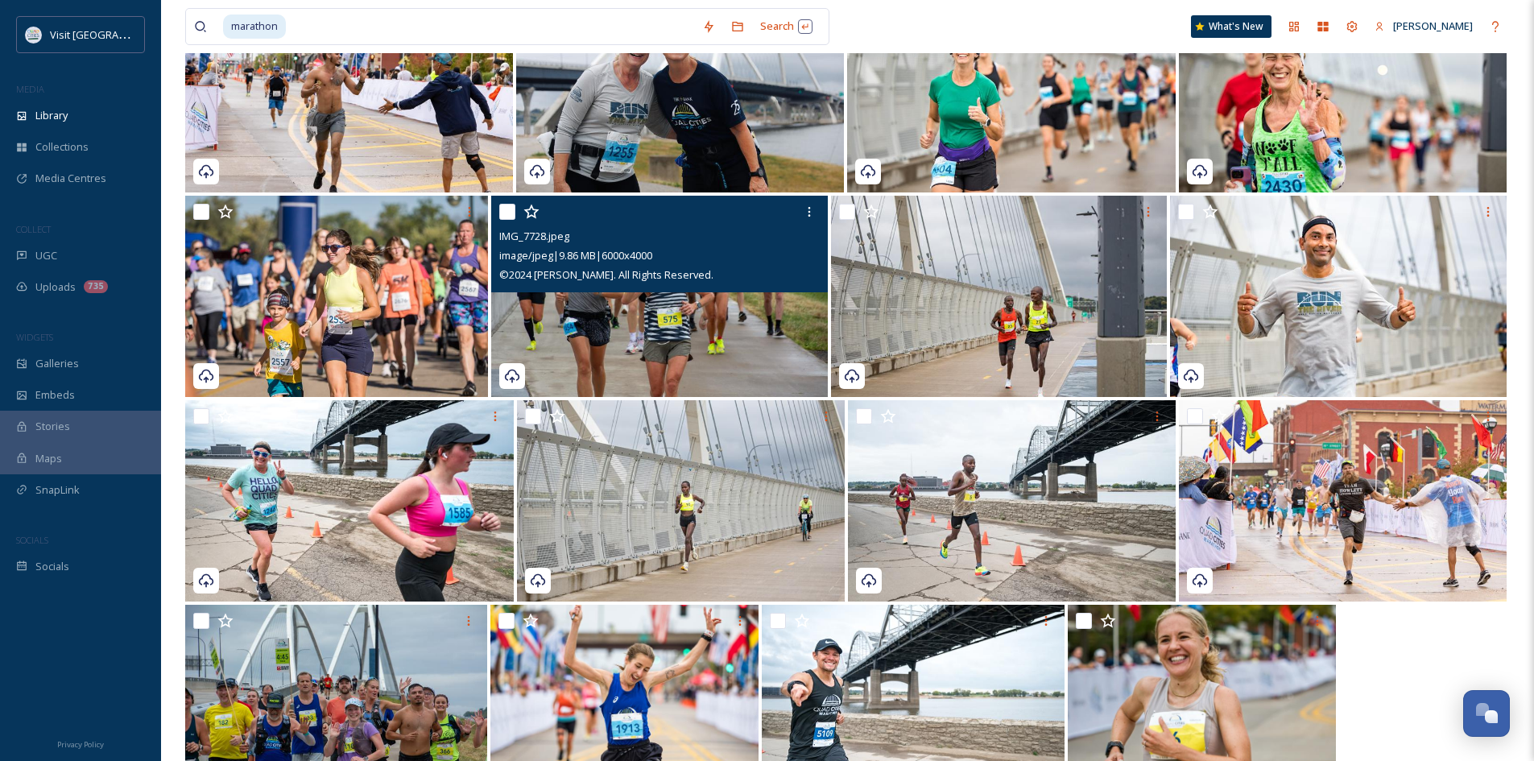
click at [644, 295] on img at bounding box center [659, 296] width 337 height 201
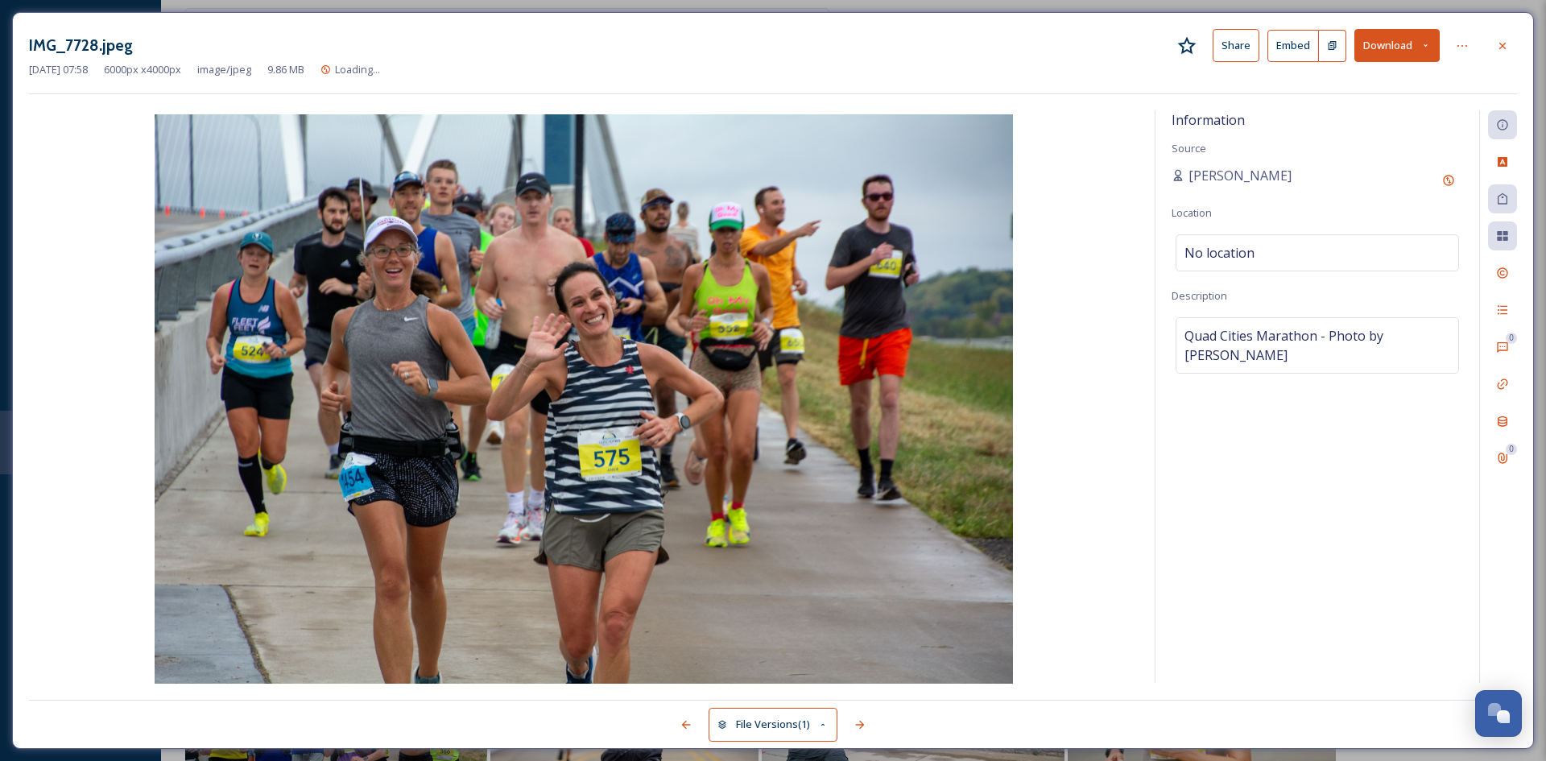
click at [1387, 44] on button "Download" at bounding box center [1396, 45] width 85 height 33
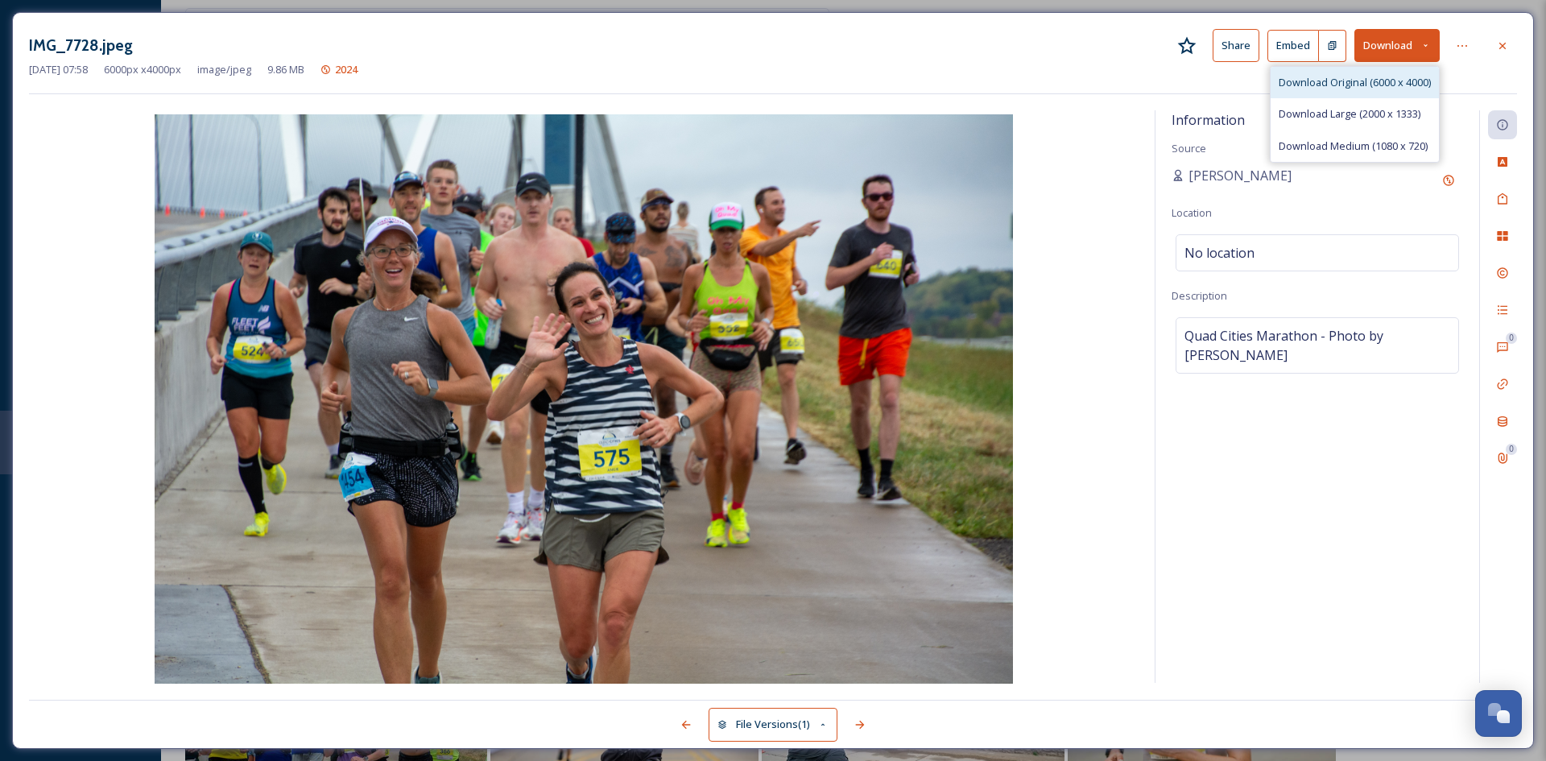
click at [1313, 88] on span "Download Original (6000 x 4000)" at bounding box center [1354, 82] width 152 height 15
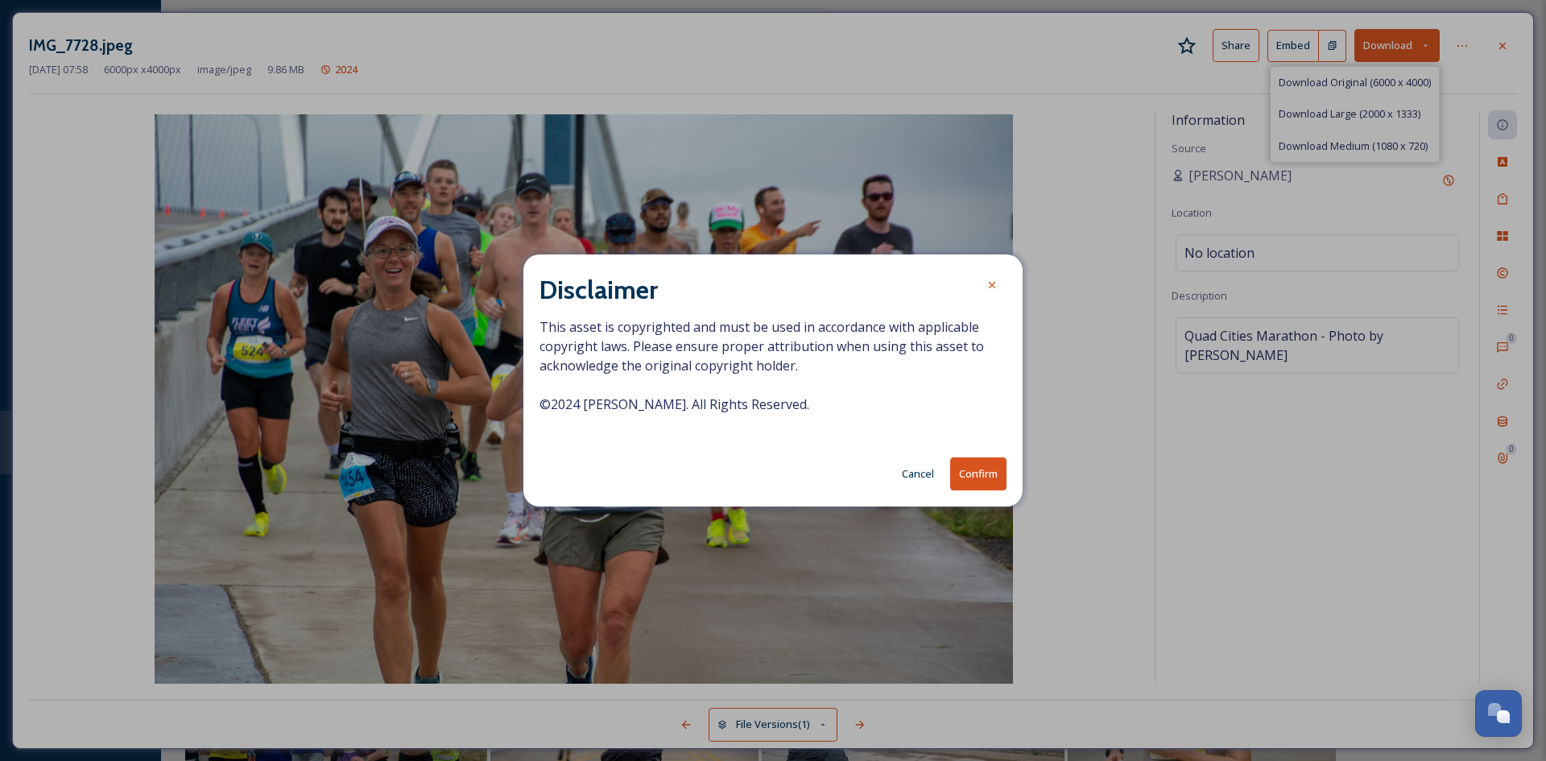
click at [976, 475] on button "Confirm" at bounding box center [978, 473] width 56 height 33
